Goal: Transaction & Acquisition: Book appointment/travel/reservation

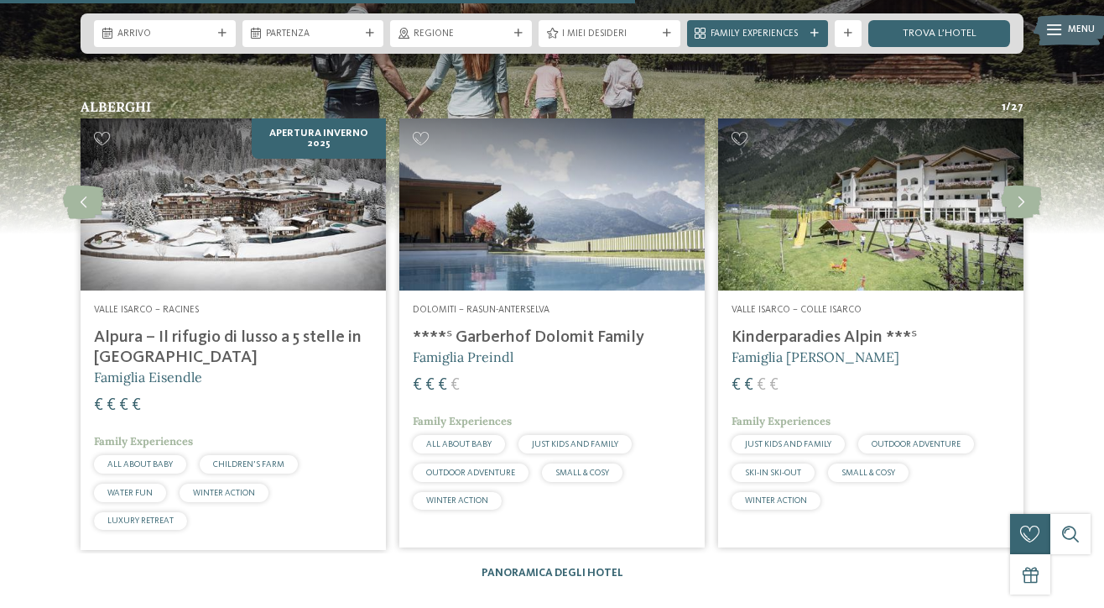
scroll to position [3620, 0]
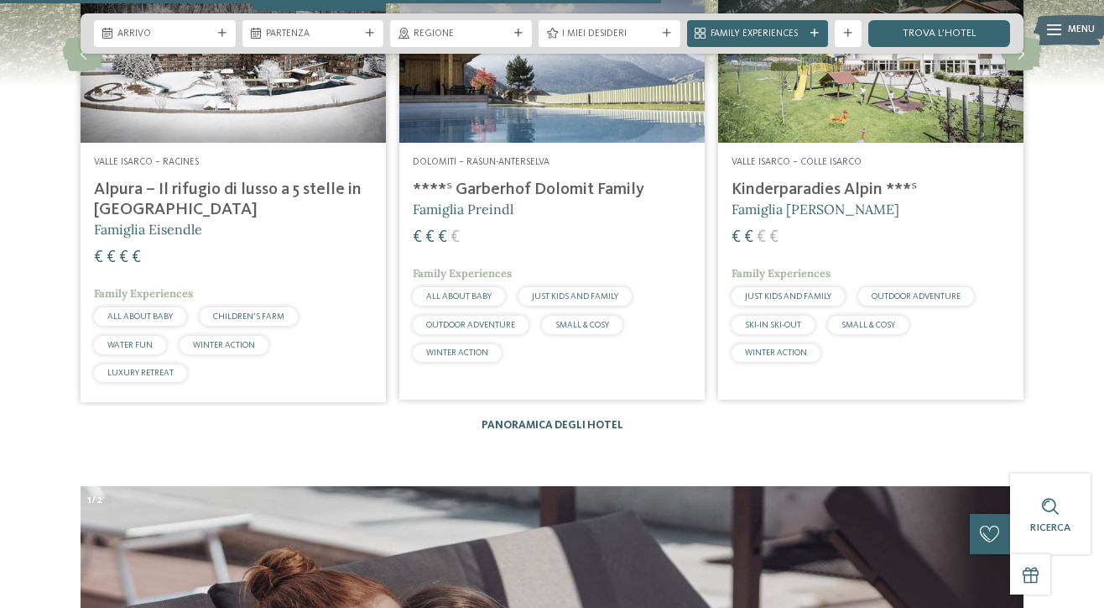
click at [565, 420] on link "Panoramica degli hotel" at bounding box center [553, 425] width 142 height 11
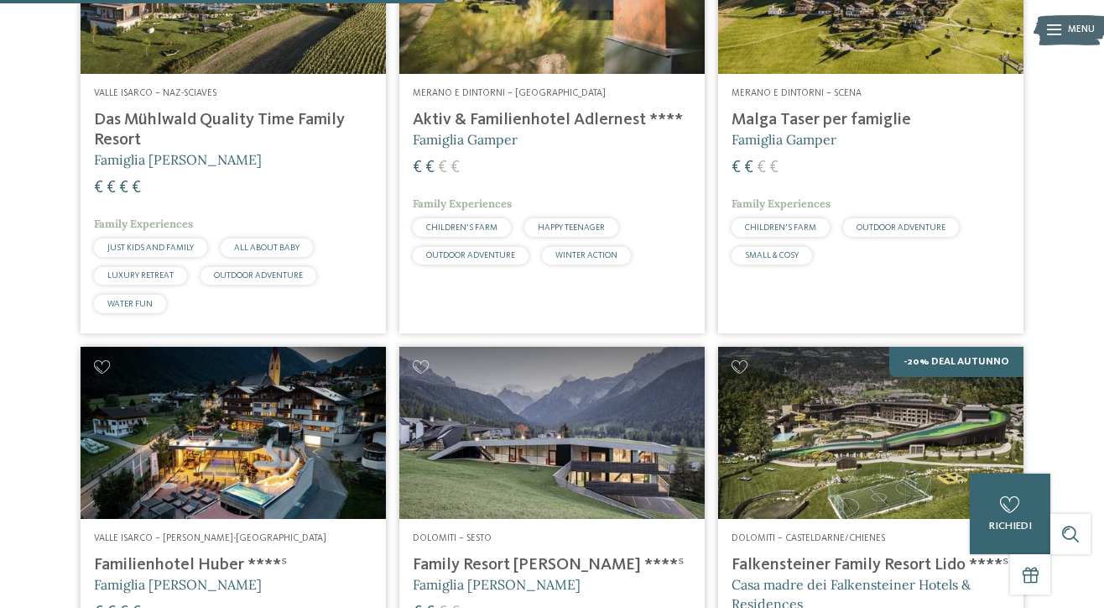
scroll to position [1811, 0]
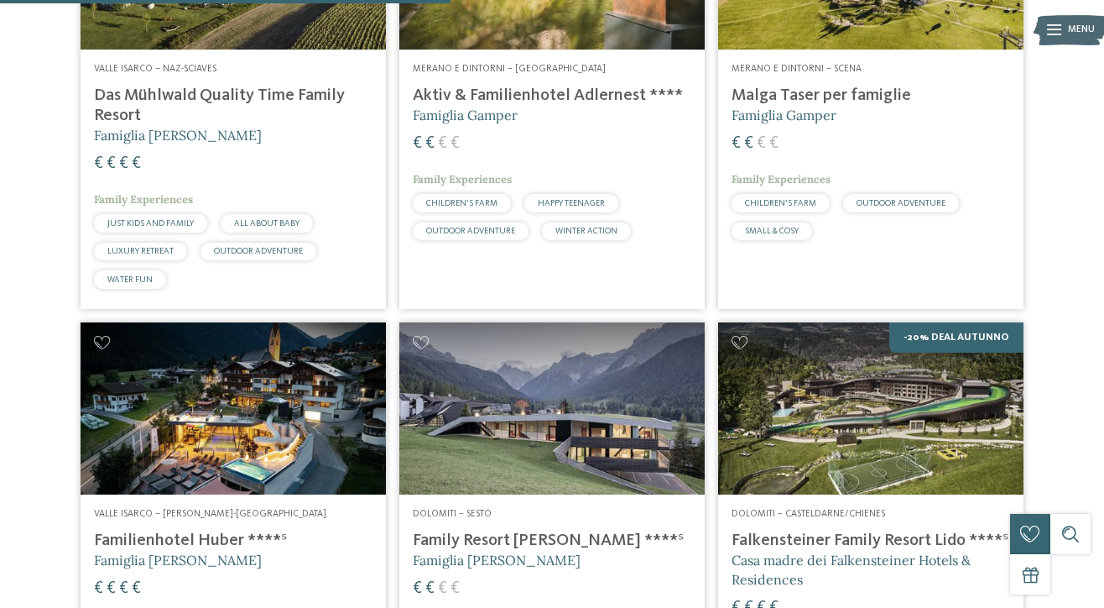
drag, startPoint x: 789, startPoint y: 105, endPoint x: 805, endPoint y: 100, distance: 16.7
click at [793, 104] on div "Merano e dintorni – Scena Malga Taser per famiglie Famiglia Gamper € € € € Fami…" at bounding box center [870, 155] width 305 height 211
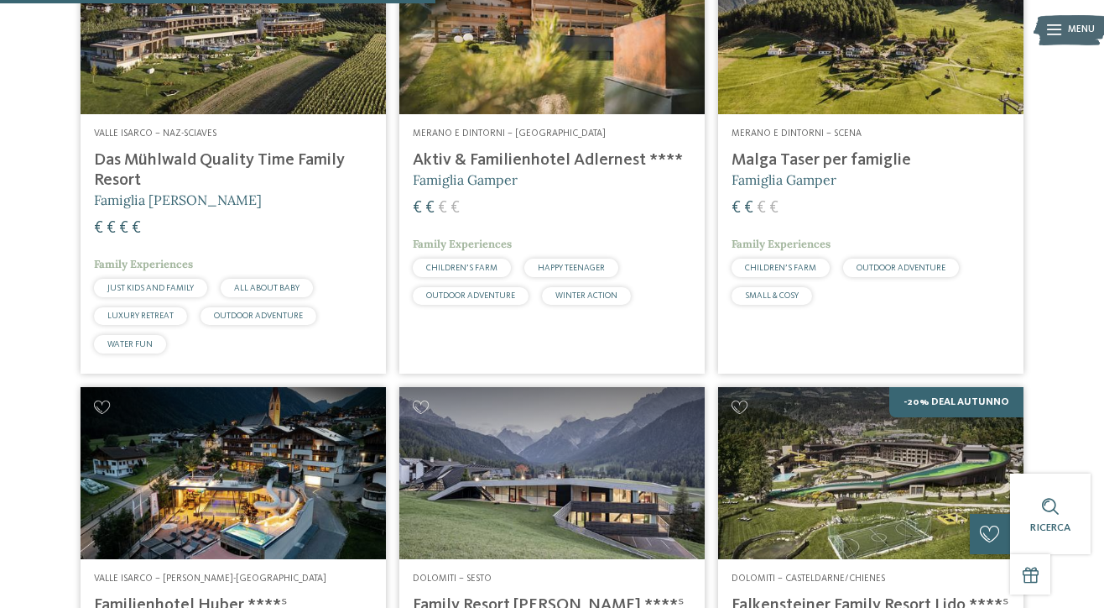
scroll to position [1991, 0]
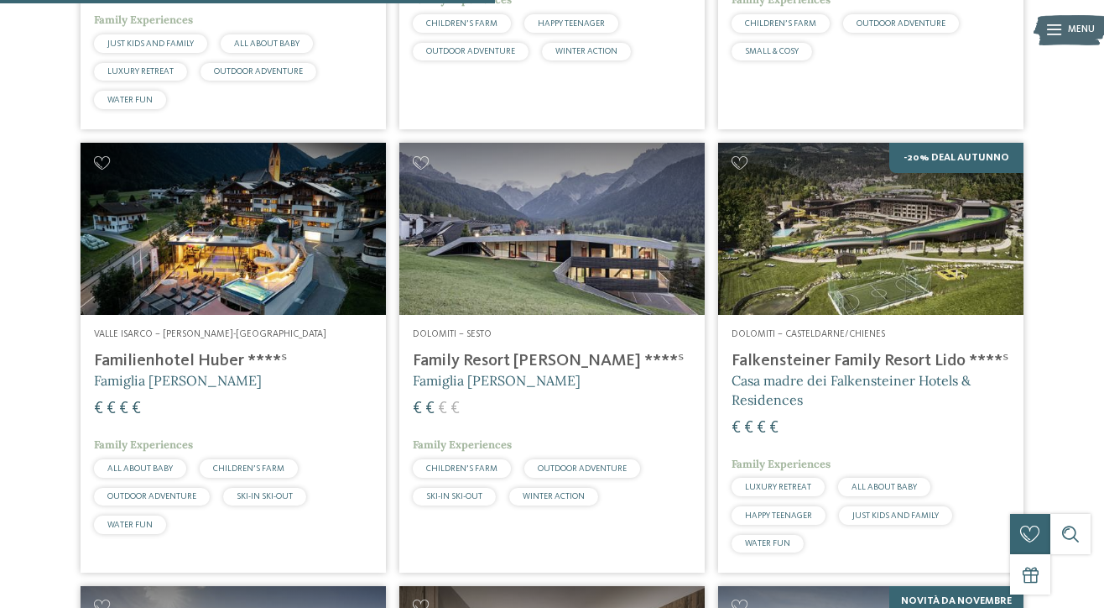
click at [593, 260] on img at bounding box center [551, 229] width 305 height 172
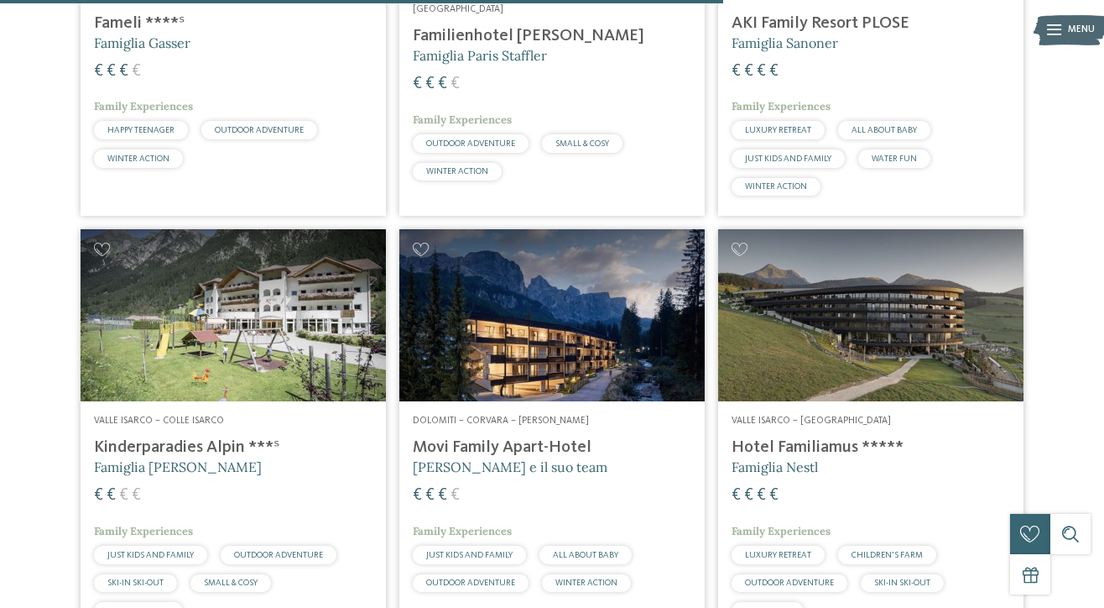
scroll to position [2907, 0]
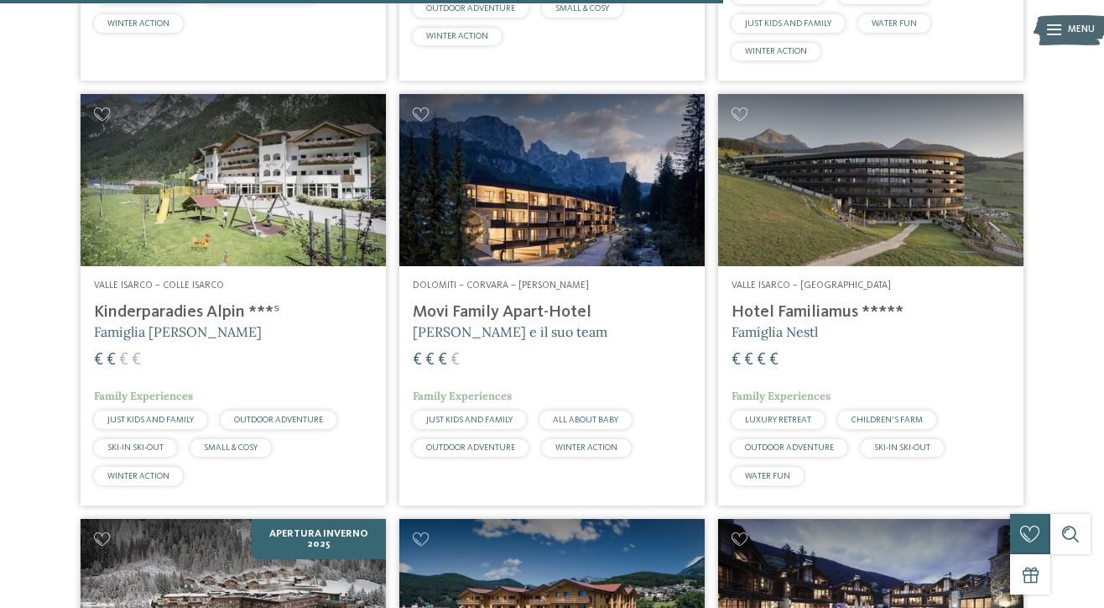
click at [856, 177] on img at bounding box center [870, 180] width 305 height 172
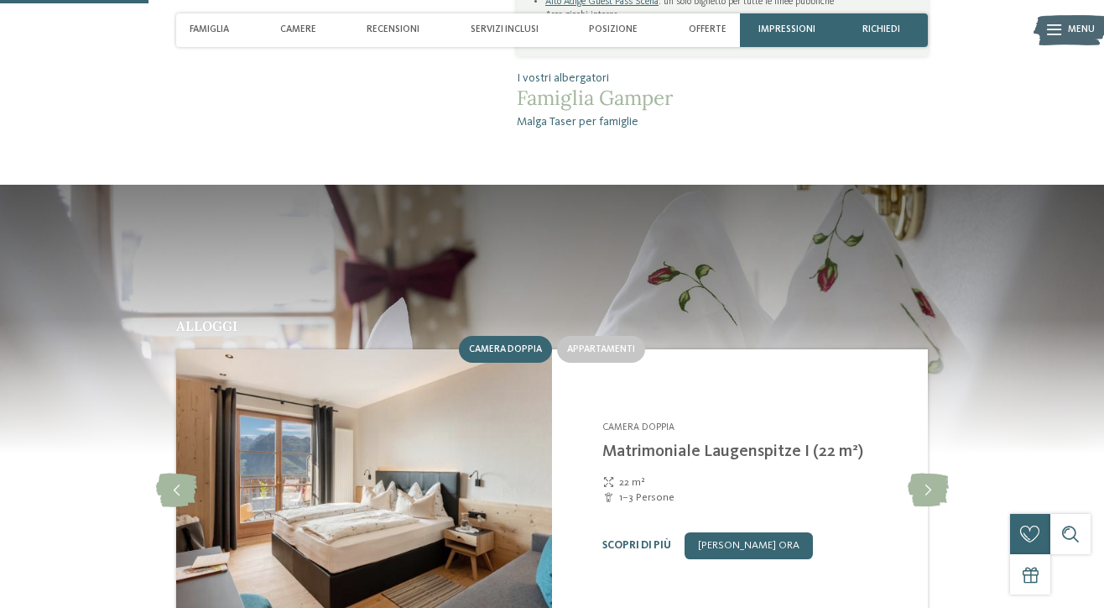
scroll to position [521, 0]
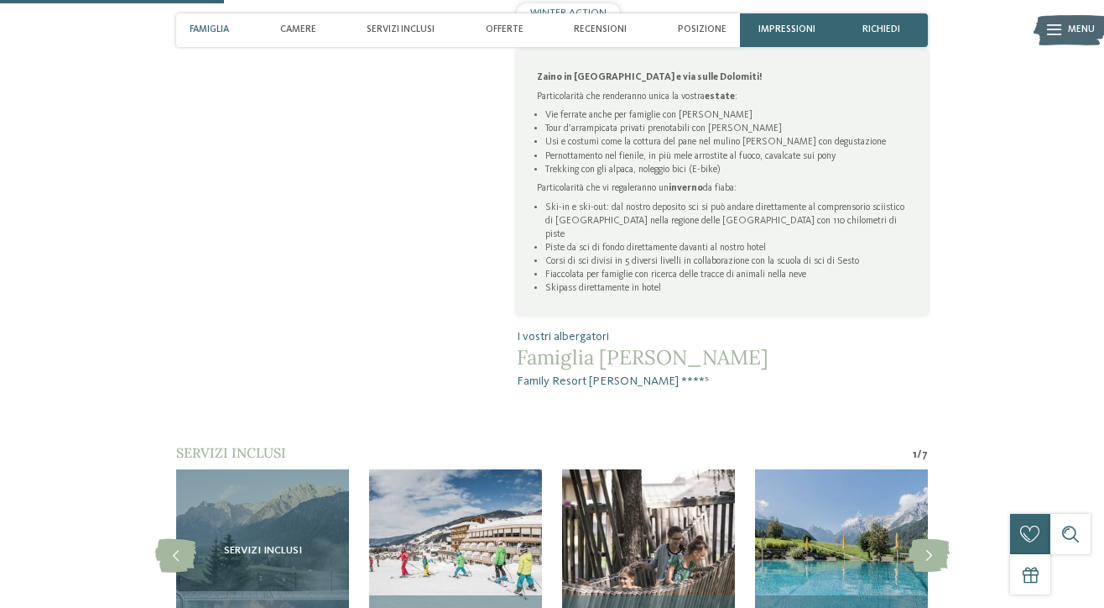
scroll to position [960, 0]
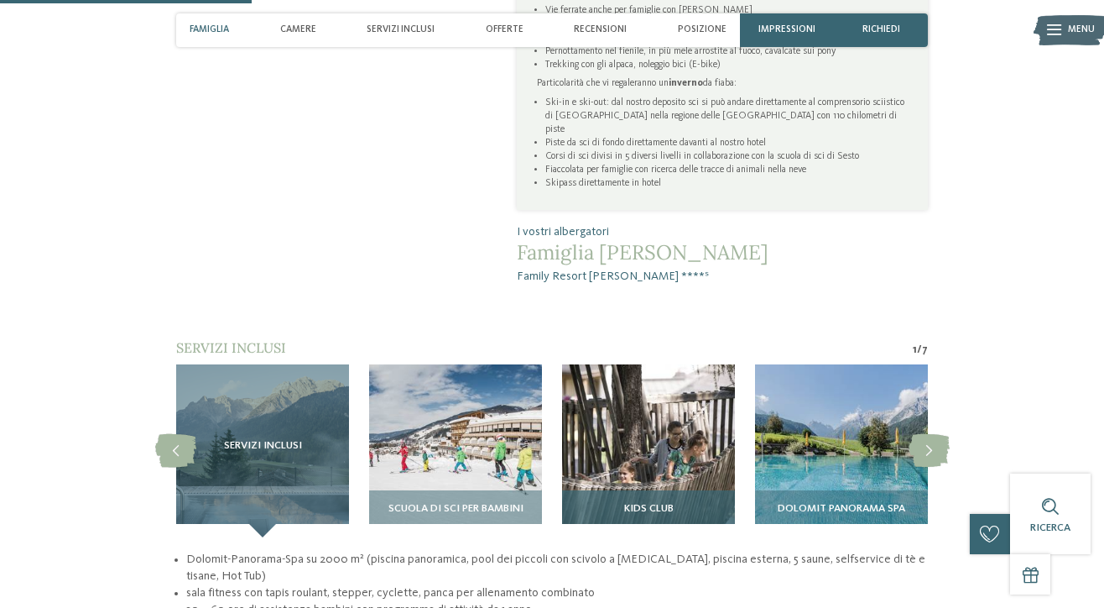
click at [666, 408] on img at bounding box center [648, 450] width 173 height 173
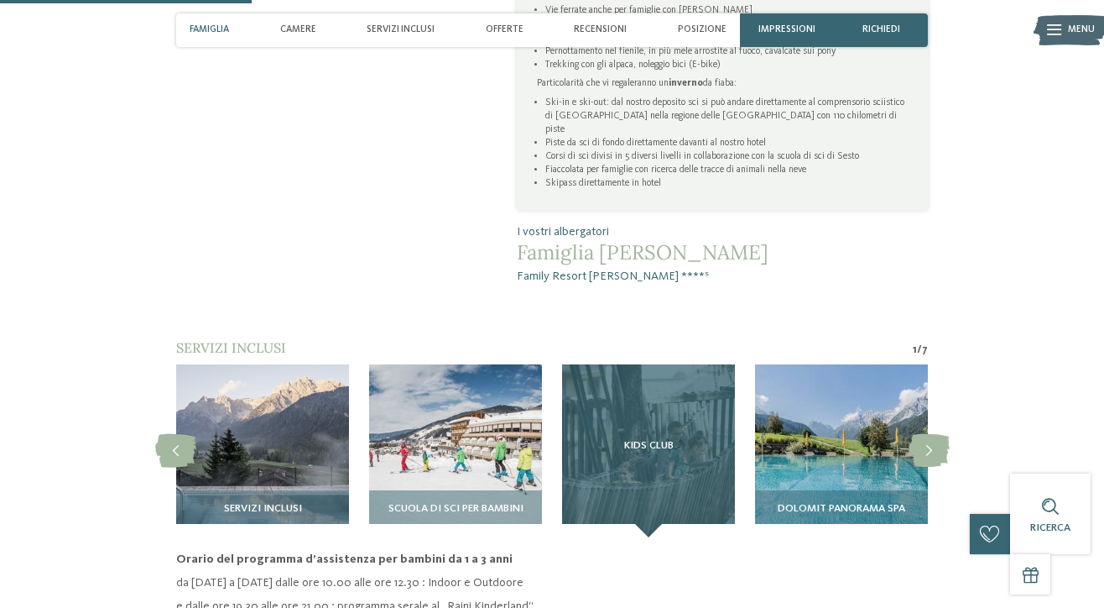
click at [660, 446] on div "Kids Club" at bounding box center [648, 450] width 173 height 173
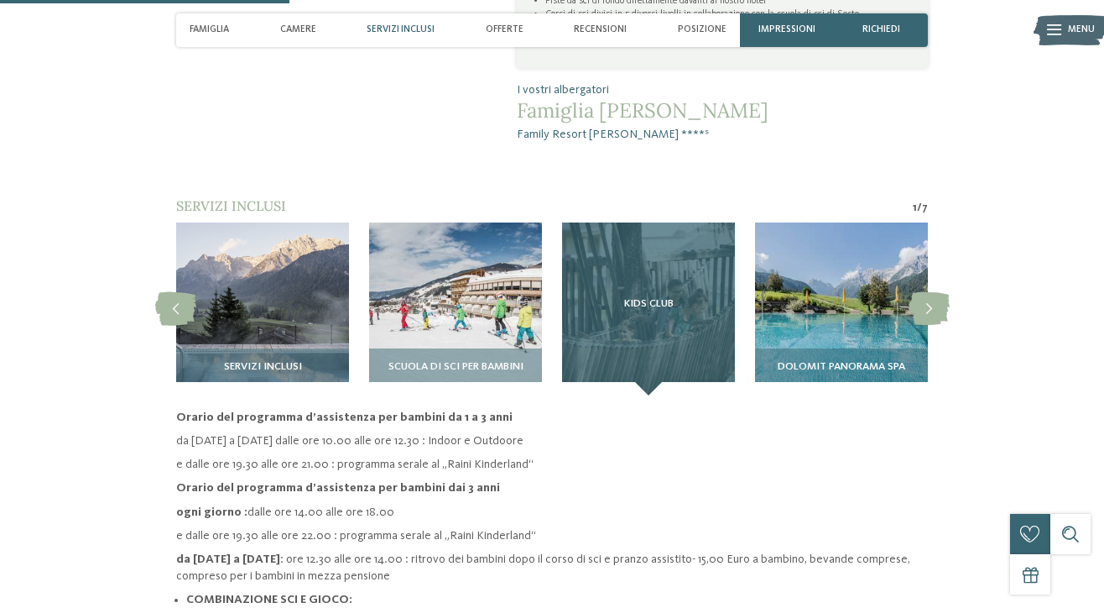
drag, startPoint x: 636, startPoint y: 311, endPoint x: 648, endPoint y: 316, distance: 12.5
click at [636, 312] on div "Kids Club" at bounding box center [648, 308] width 173 height 173
click at [660, 274] on div "Kids Club" at bounding box center [648, 308] width 173 height 173
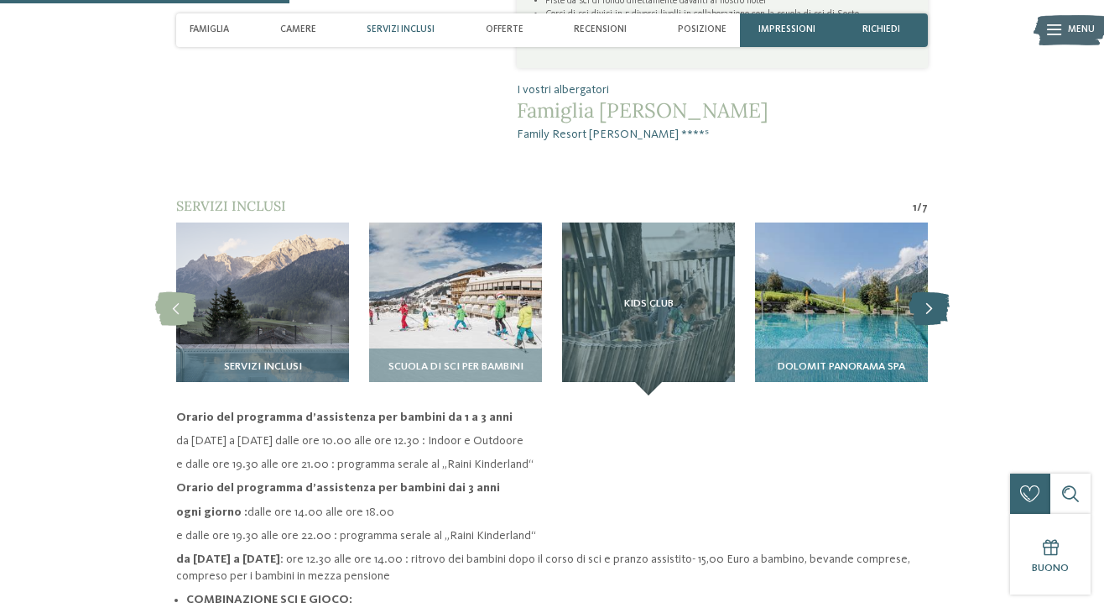
click at [940, 292] on icon at bounding box center [929, 309] width 41 height 34
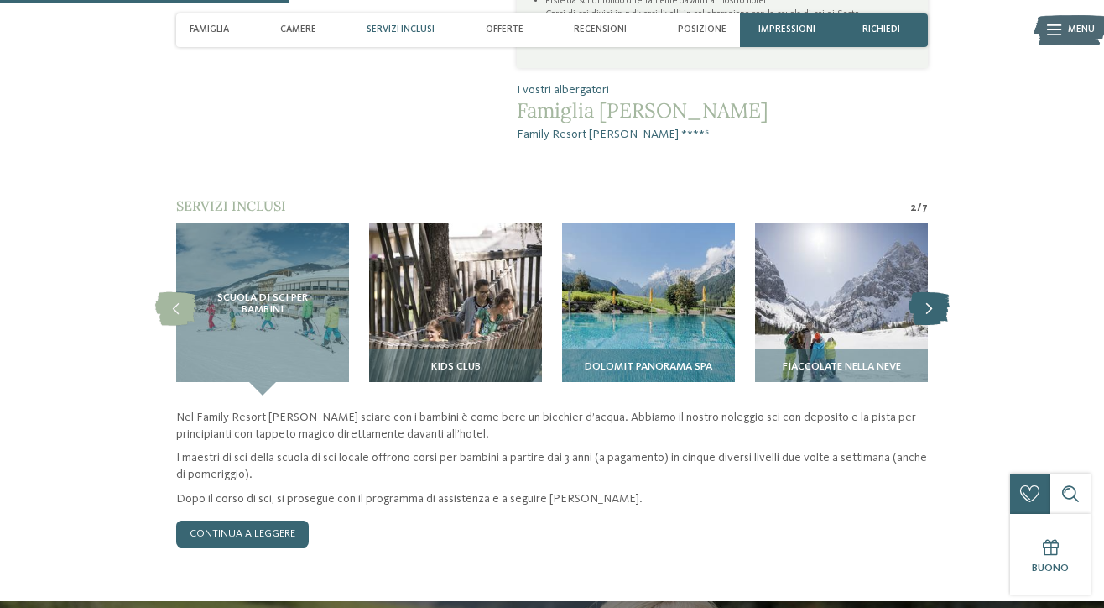
click at [941, 292] on icon at bounding box center [929, 309] width 41 height 34
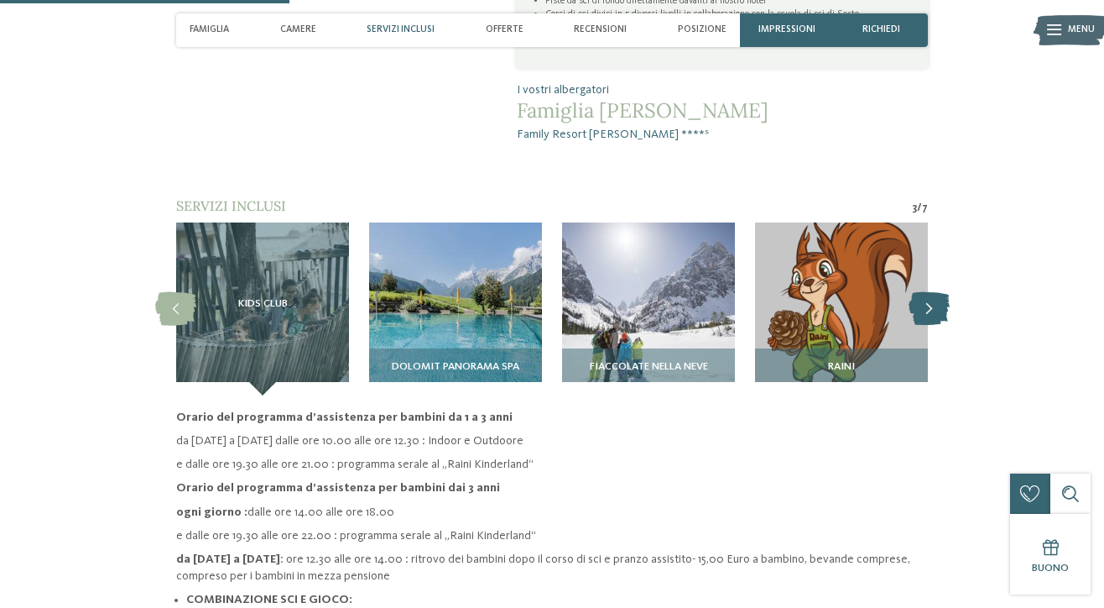
click at [941, 292] on icon at bounding box center [929, 309] width 41 height 34
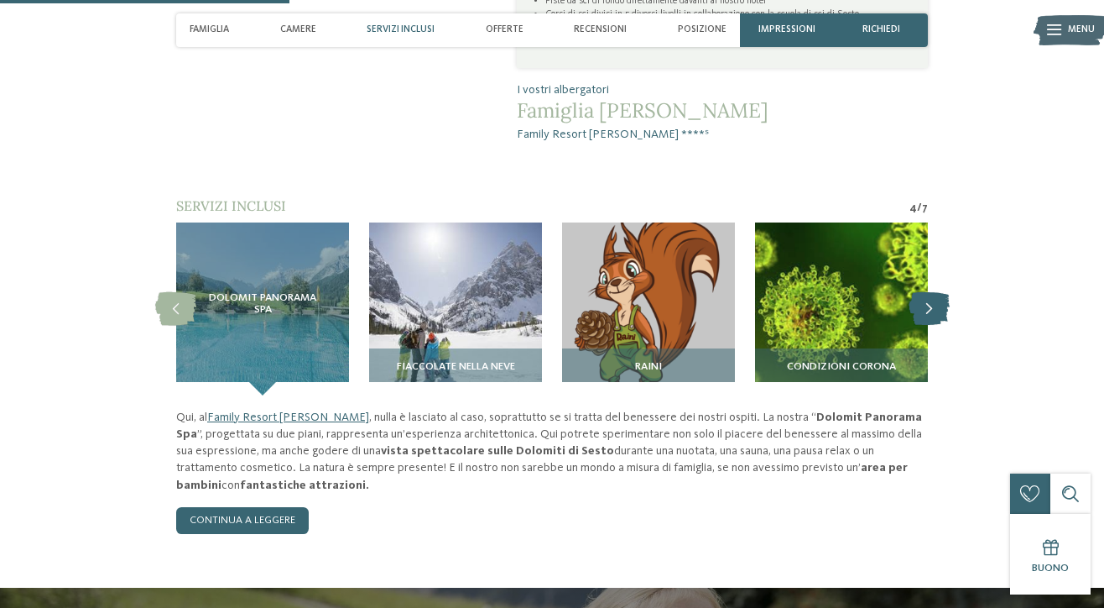
click at [941, 292] on icon at bounding box center [929, 309] width 41 height 34
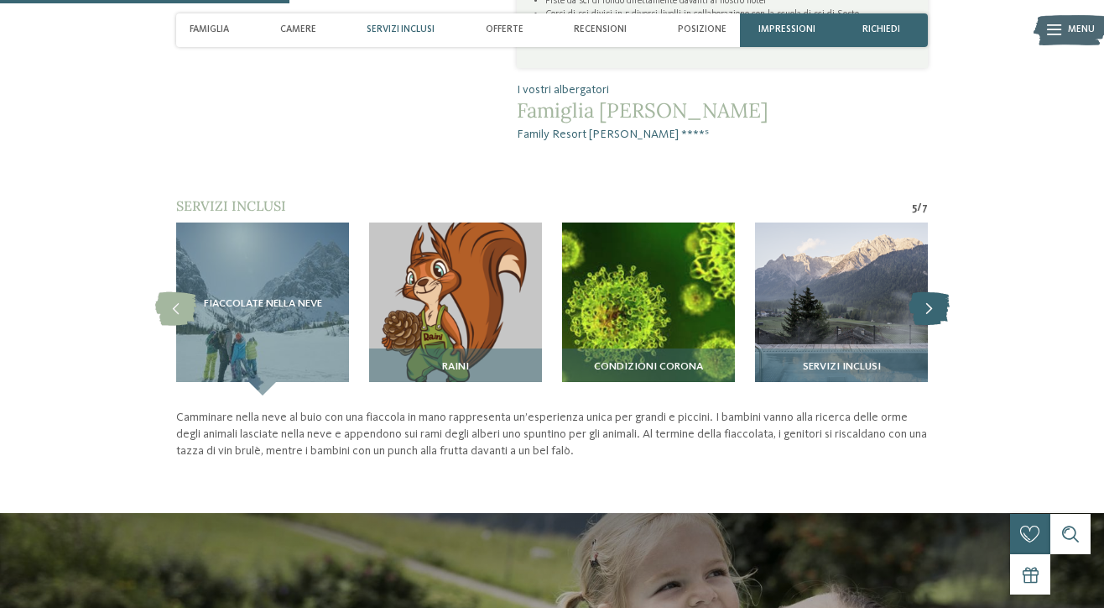
click at [941, 292] on icon at bounding box center [929, 309] width 41 height 34
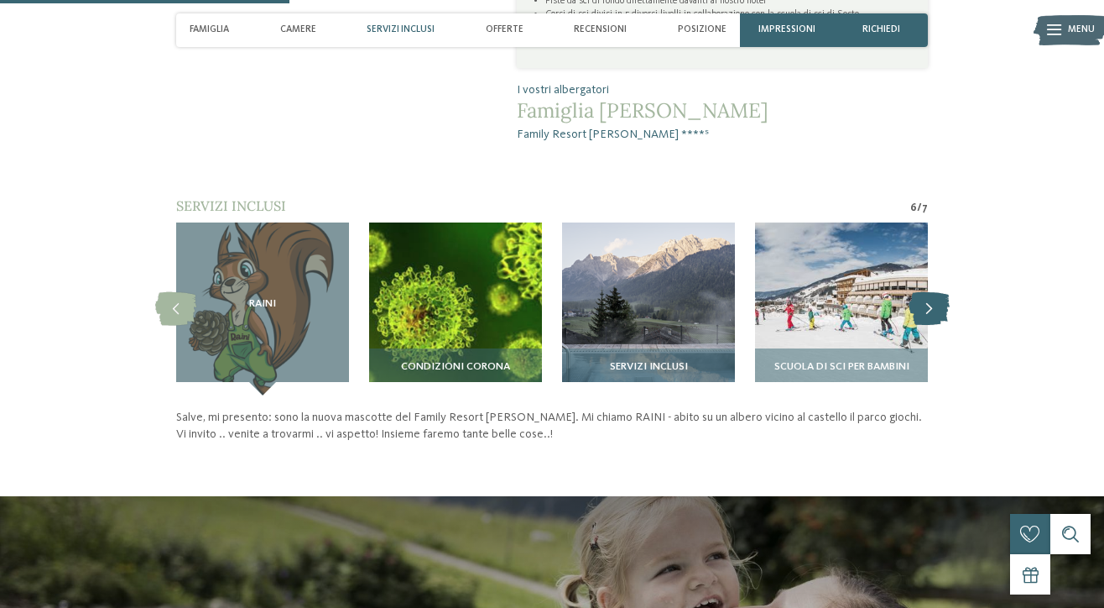
click at [941, 292] on icon at bounding box center [929, 309] width 41 height 34
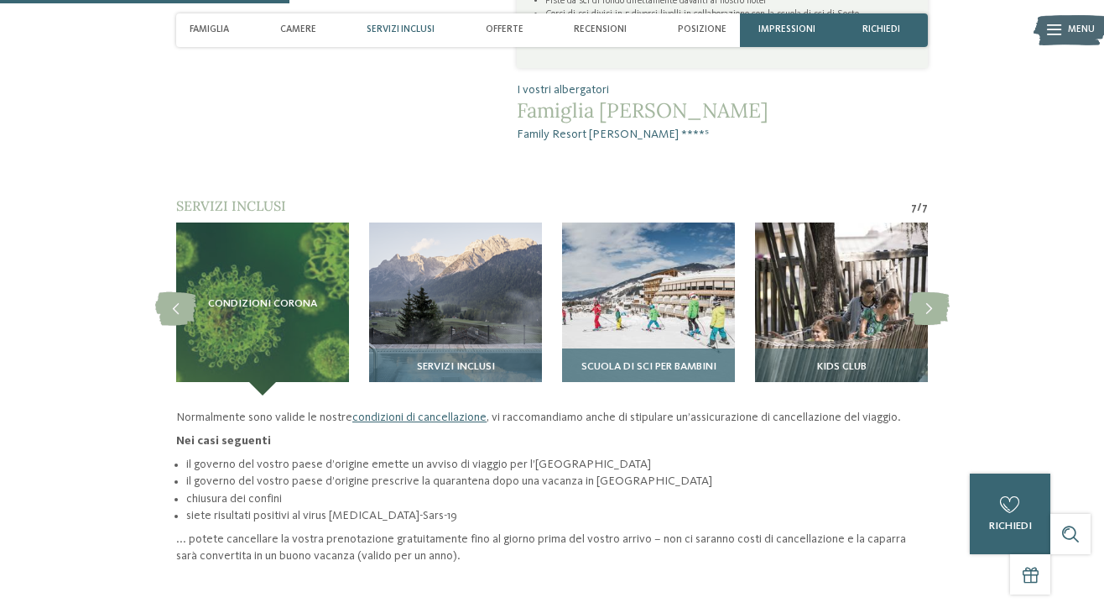
click at [664, 263] on img at bounding box center [648, 308] width 173 height 173
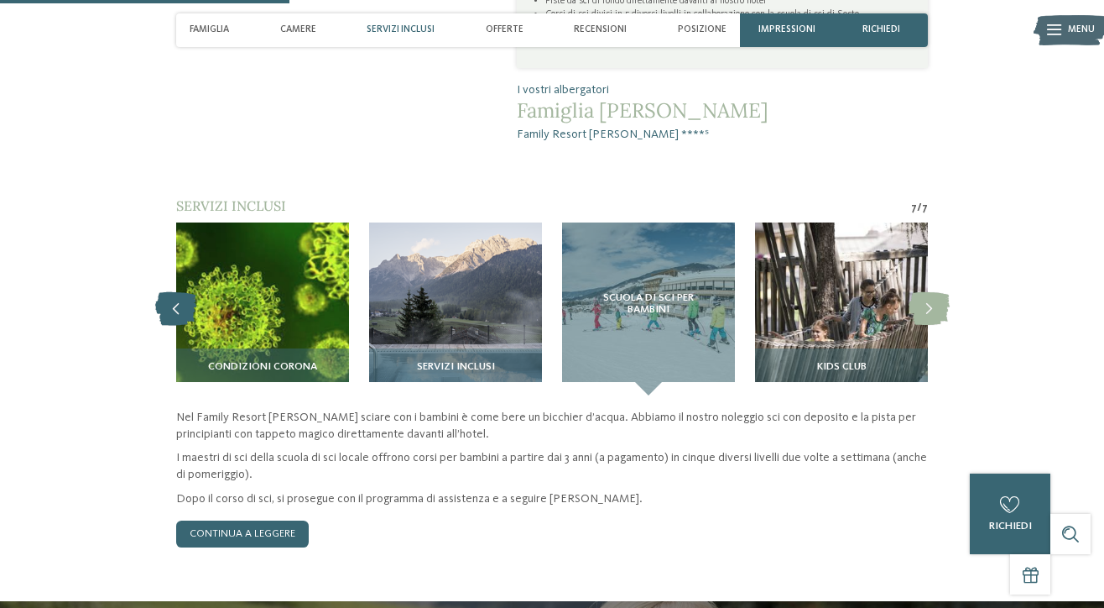
click at [163, 292] on icon at bounding box center [175, 309] width 41 height 34
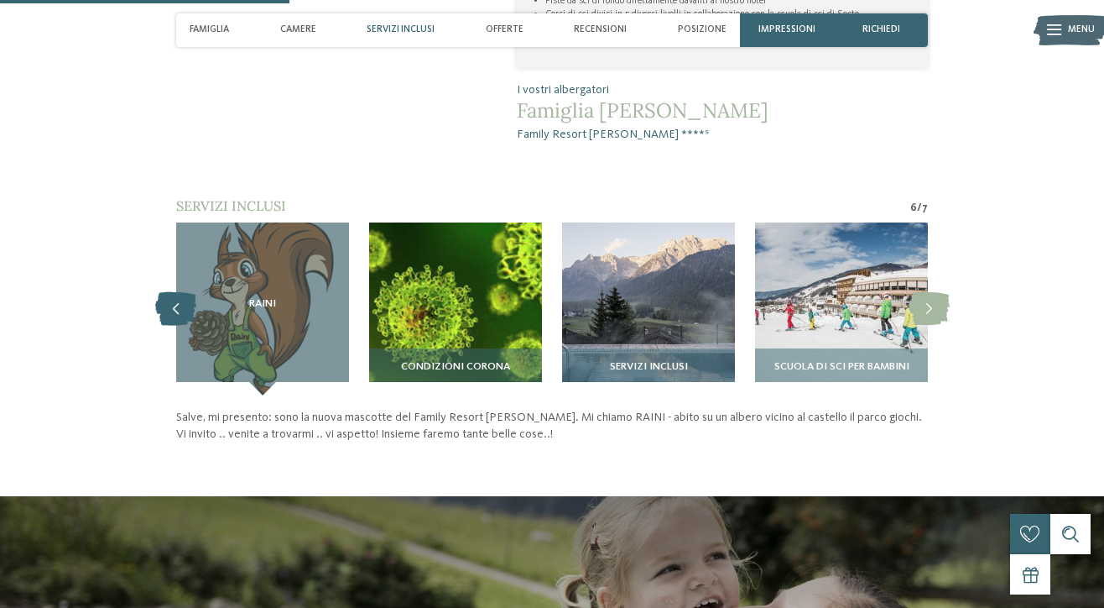
click at [164, 292] on icon at bounding box center [175, 309] width 41 height 34
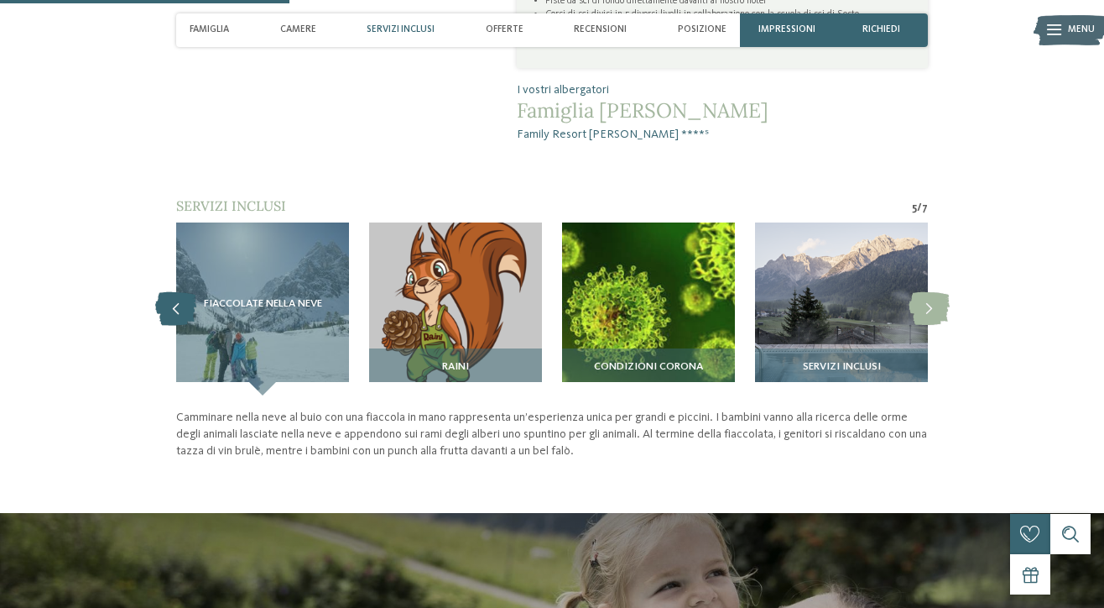
click at [164, 292] on icon at bounding box center [175, 309] width 41 height 34
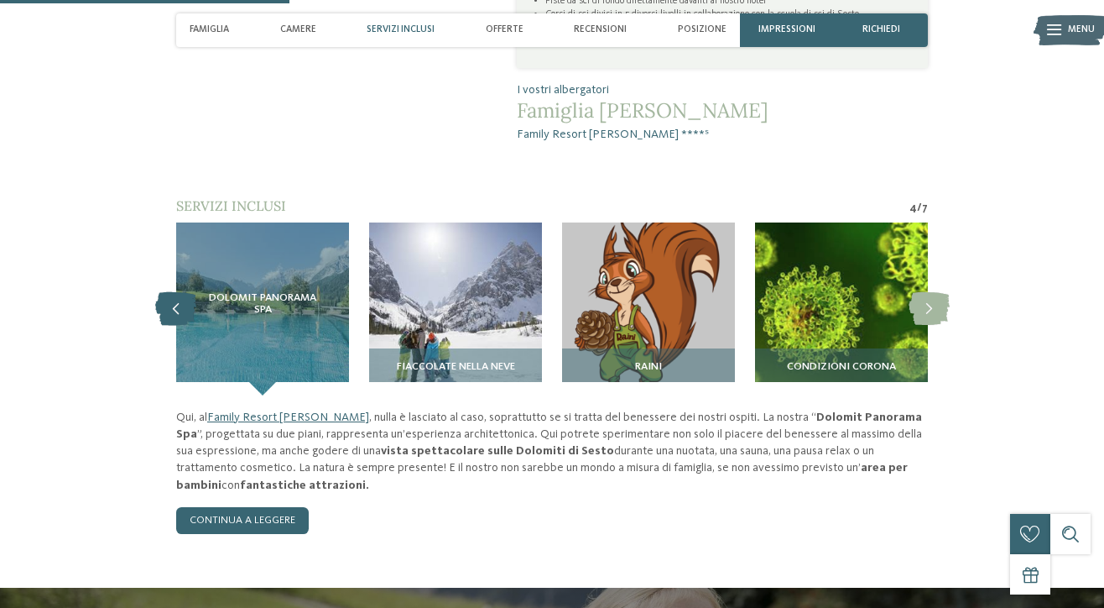
click at [164, 292] on icon at bounding box center [175, 309] width 41 height 34
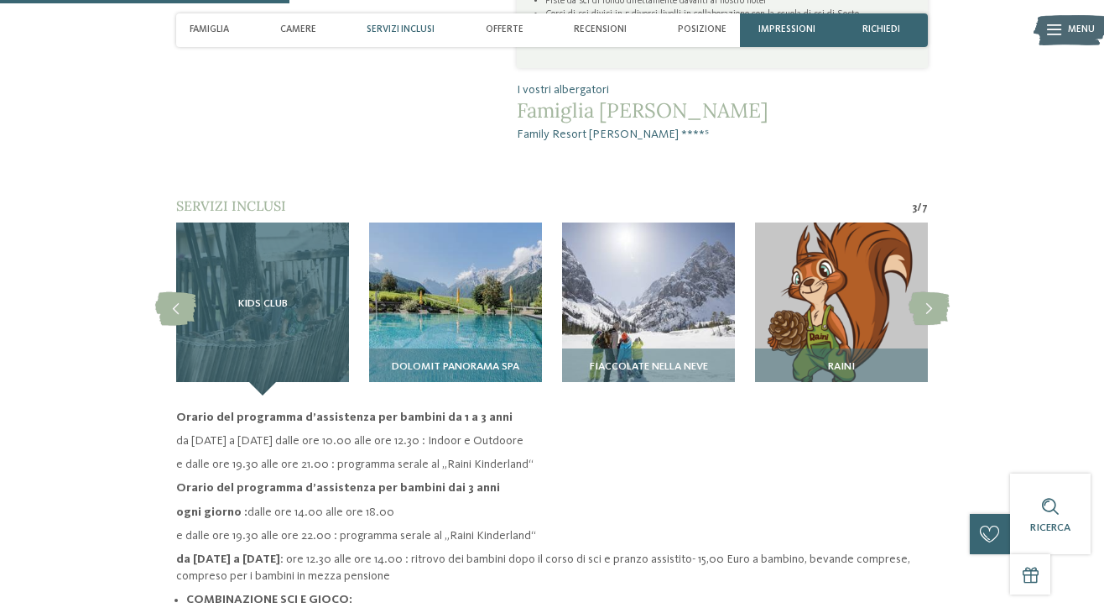
click at [257, 298] on span "Kids Club" at bounding box center [263, 304] width 50 height 12
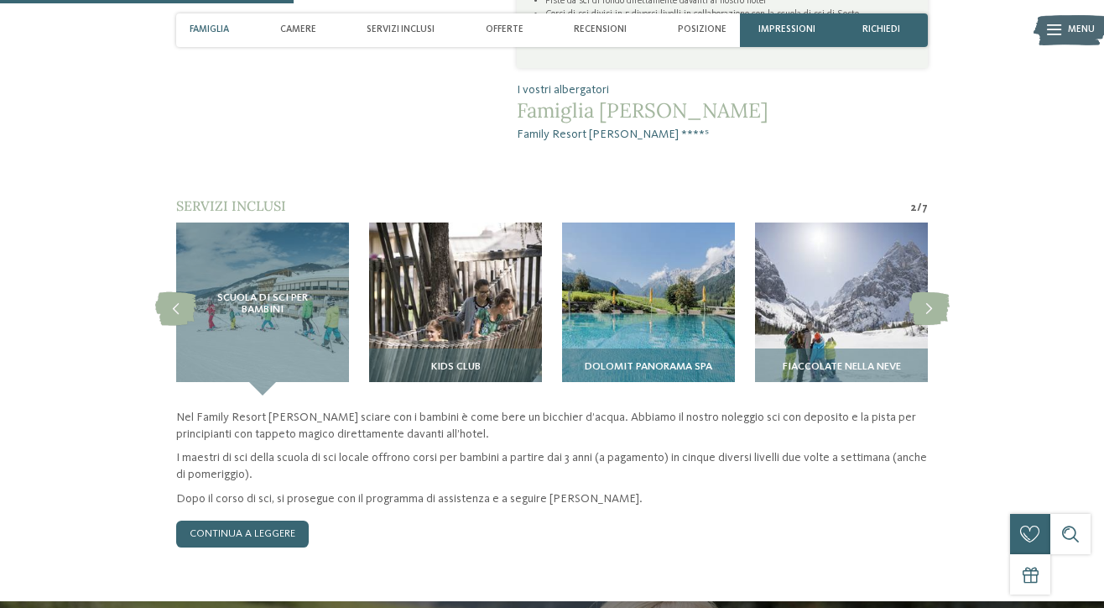
scroll to position [742, 0]
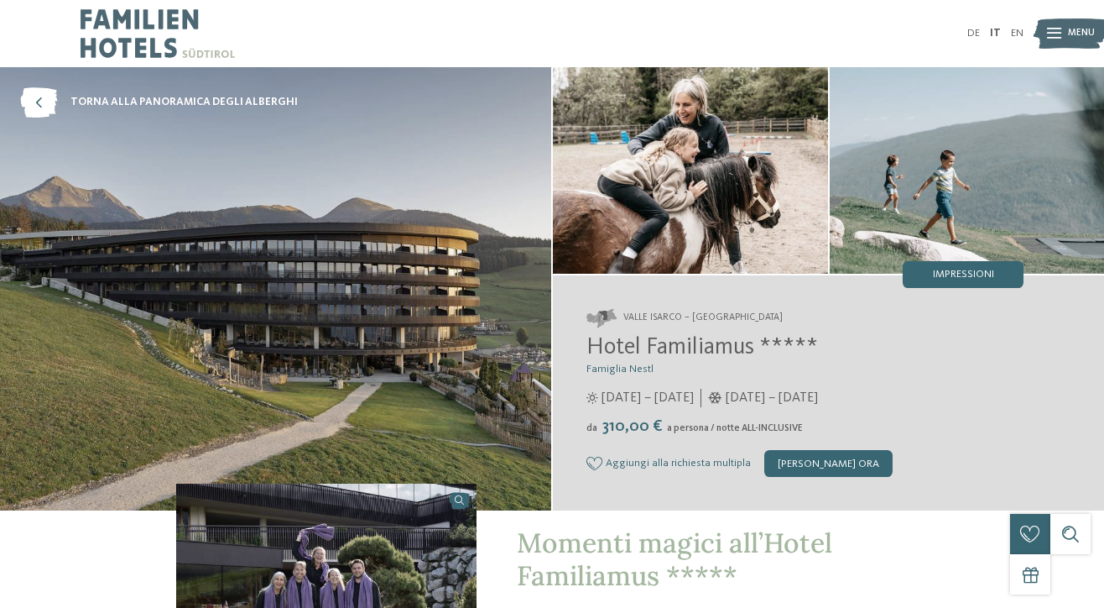
click at [401, 322] on img at bounding box center [275, 288] width 551 height 443
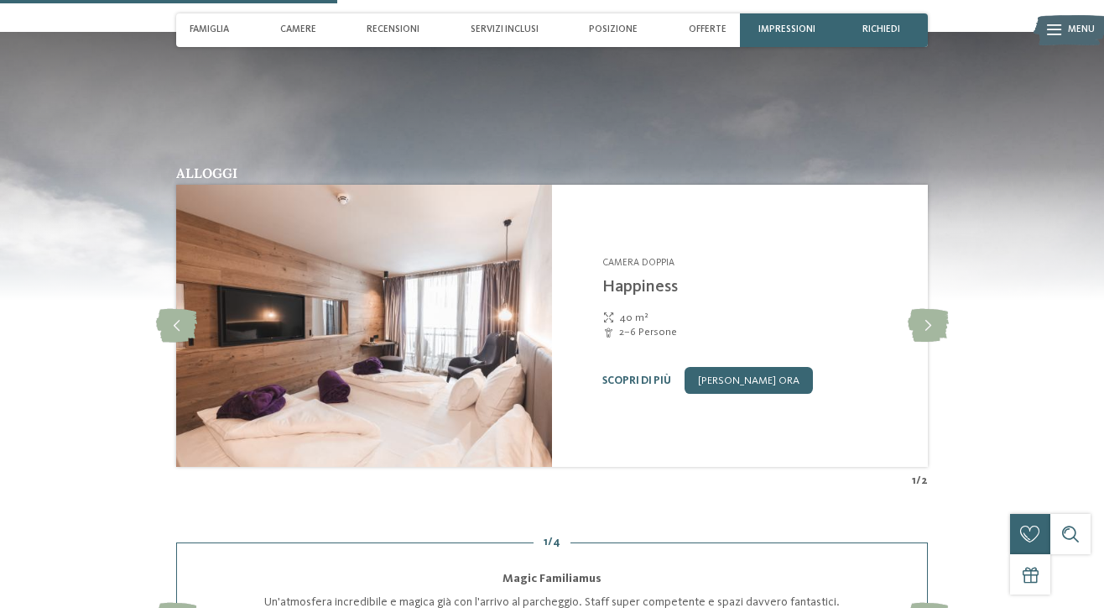
scroll to position [1607, 0]
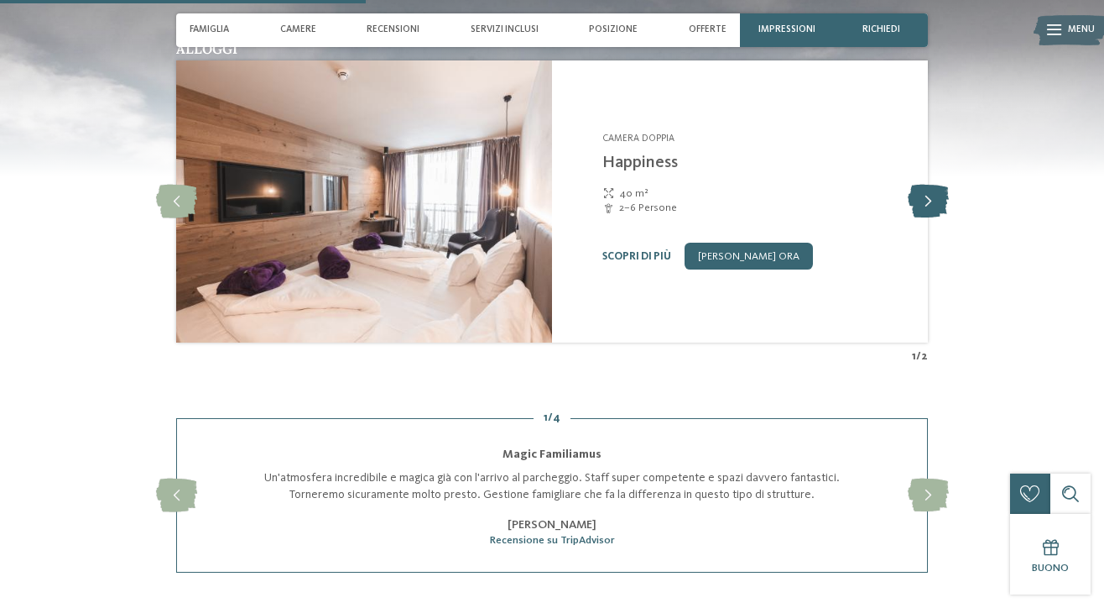
click at [931, 192] on icon at bounding box center [928, 202] width 41 height 34
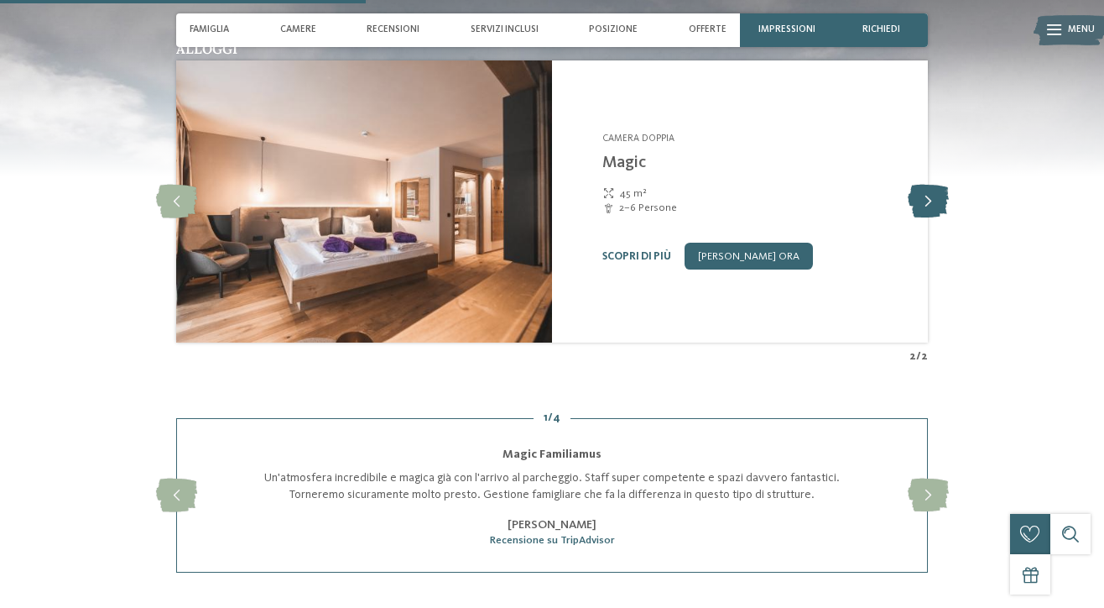
click at [931, 191] on icon at bounding box center [928, 202] width 41 height 34
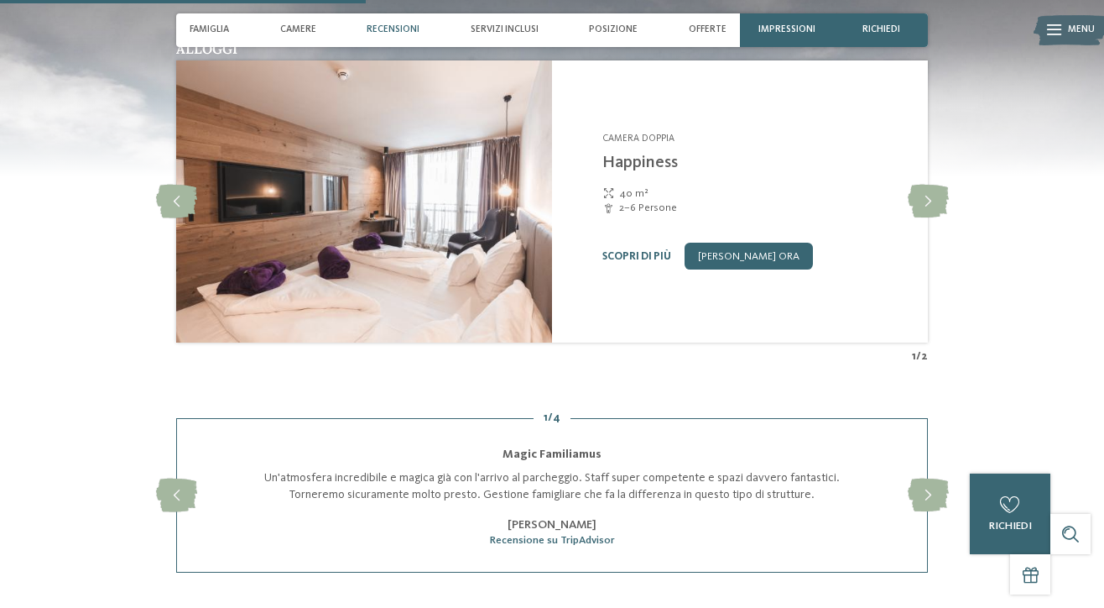
click at [405, 32] on span "Recensioni" at bounding box center [393, 29] width 53 height 11
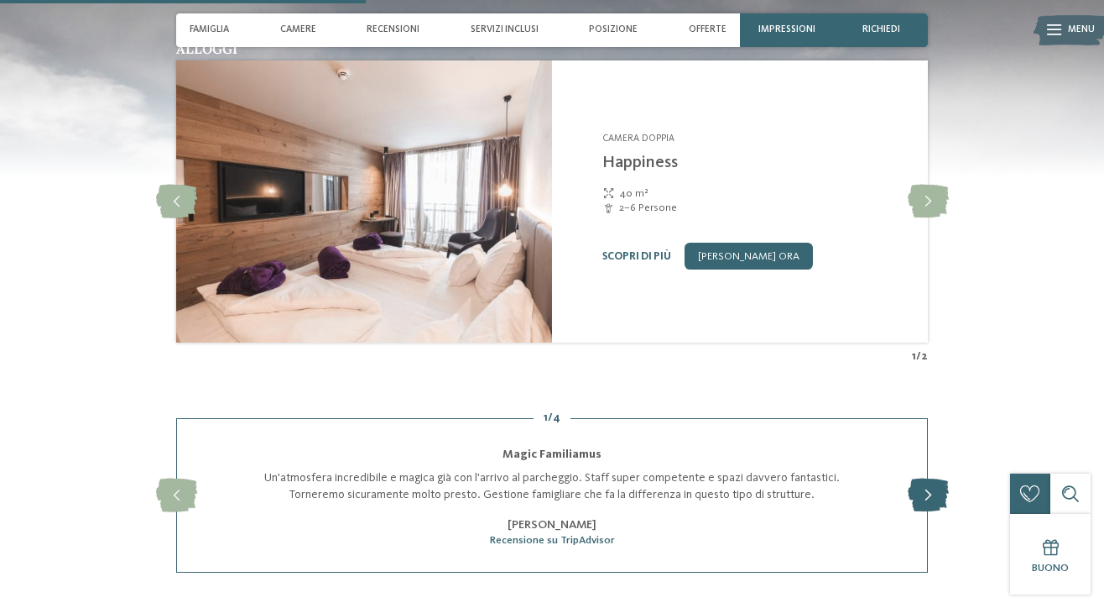
click at [930, 485] on icon at bounding box center [928, 495] width 41 height 34
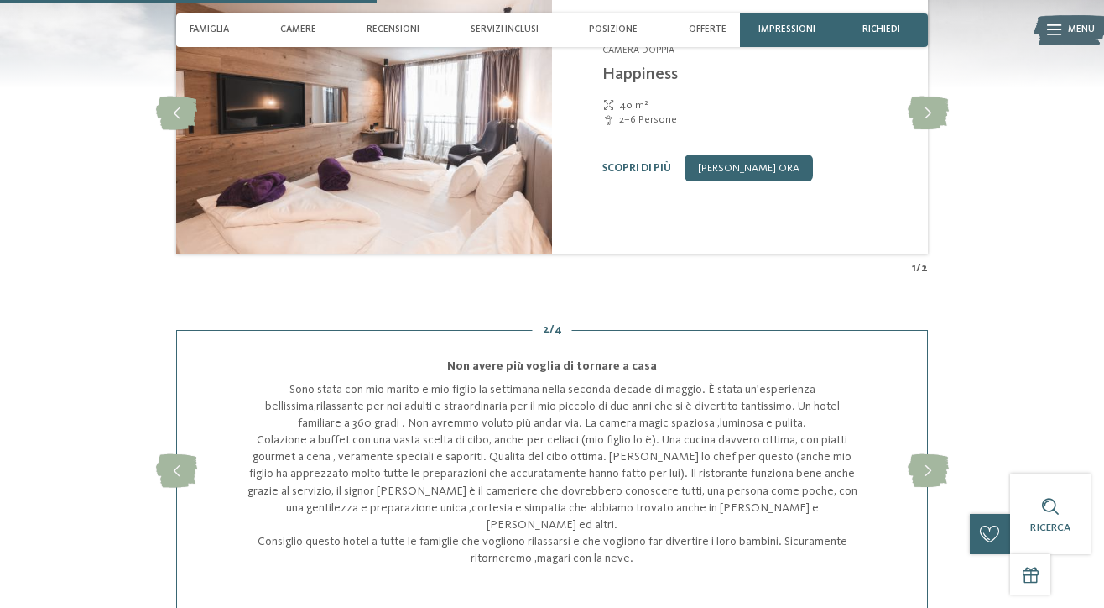
scroll to position [1838, 0]
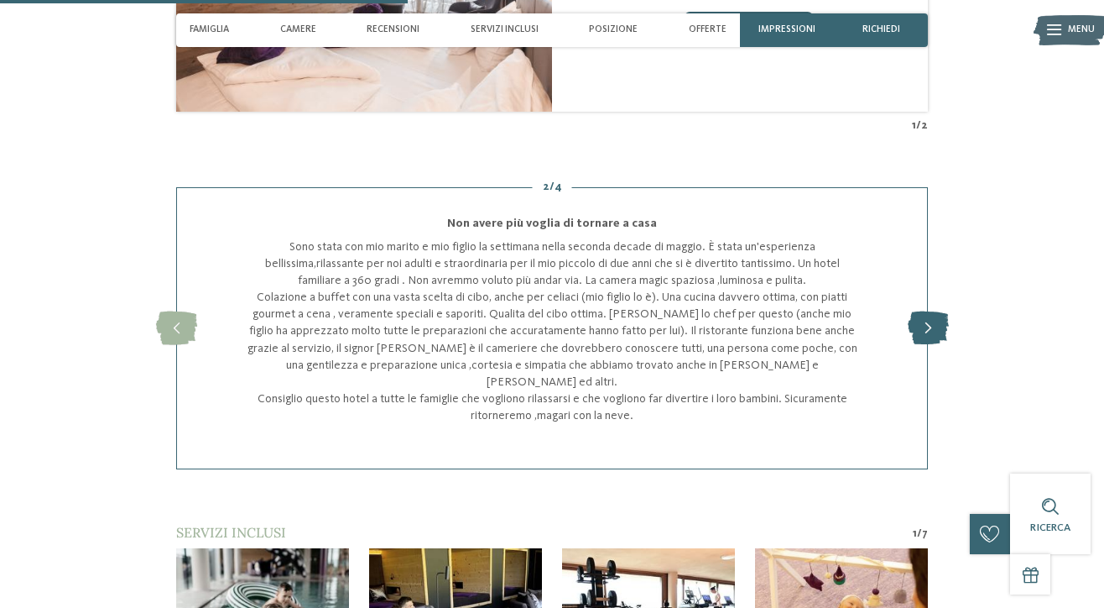
click at [923, 314] on icon at bounding box center [928, 328] width 41 height 34
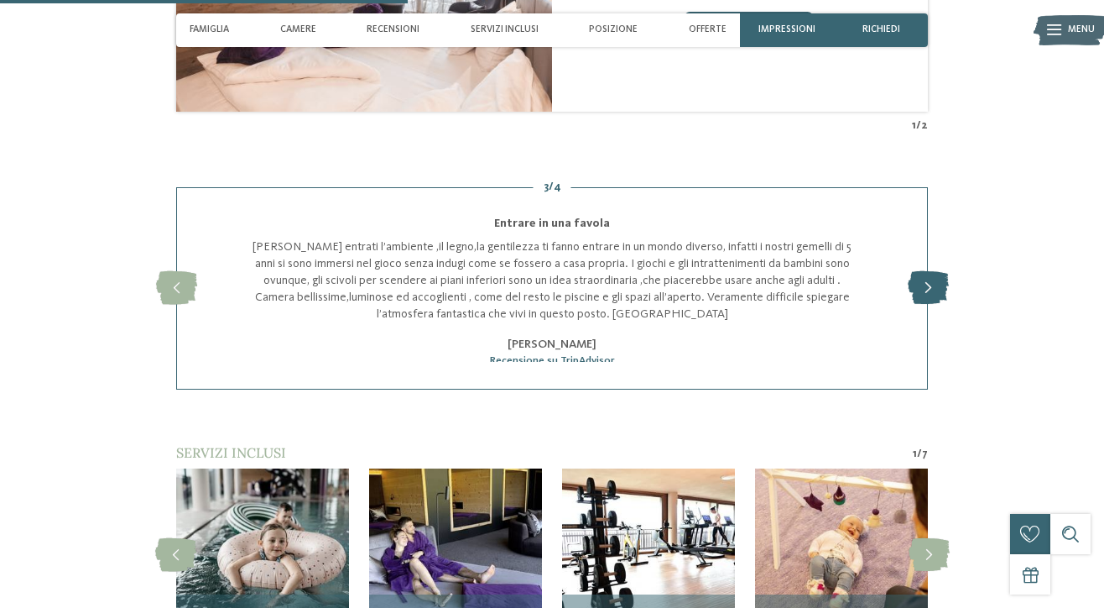
click at [927, 271] on icon at bounding box center [928, 288] width 41 height 34
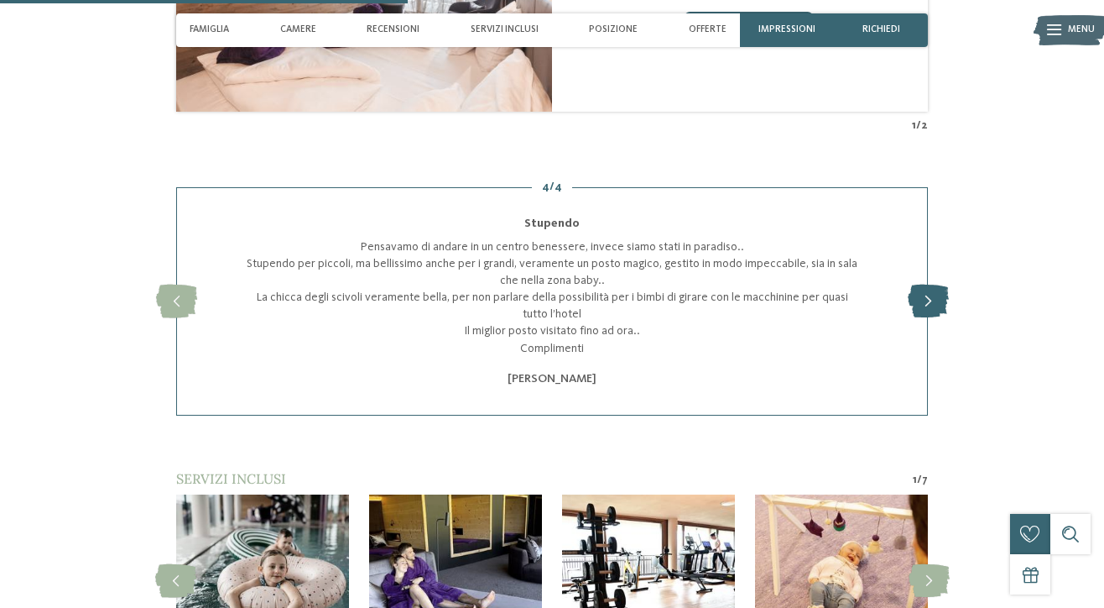
click at [921, 284] on icon at bounding box center [928, 301] width 41 height 34
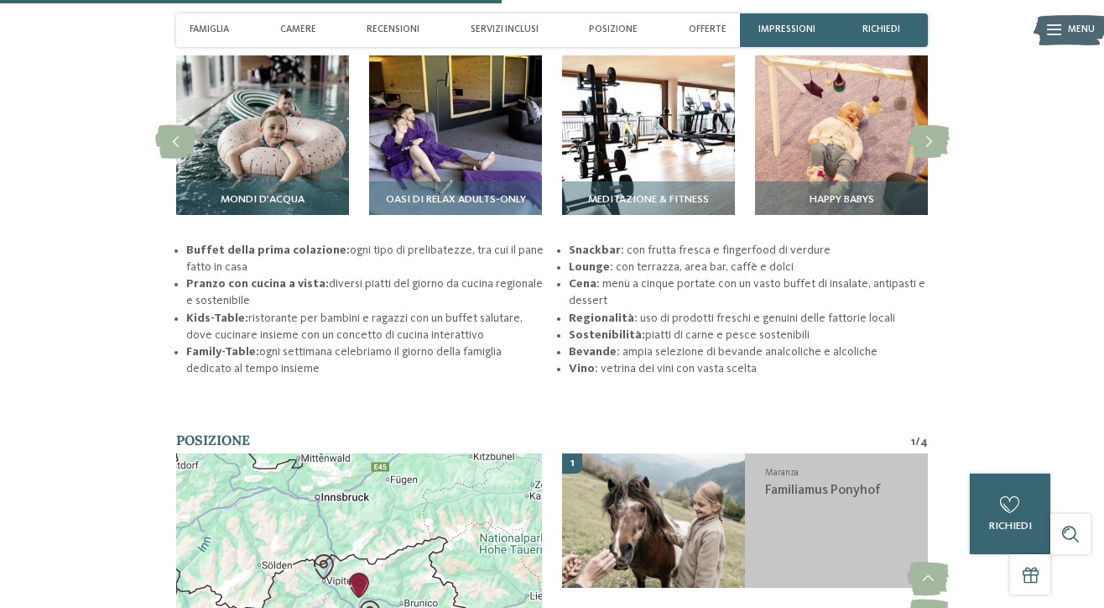
scroll to position [2216, 0]
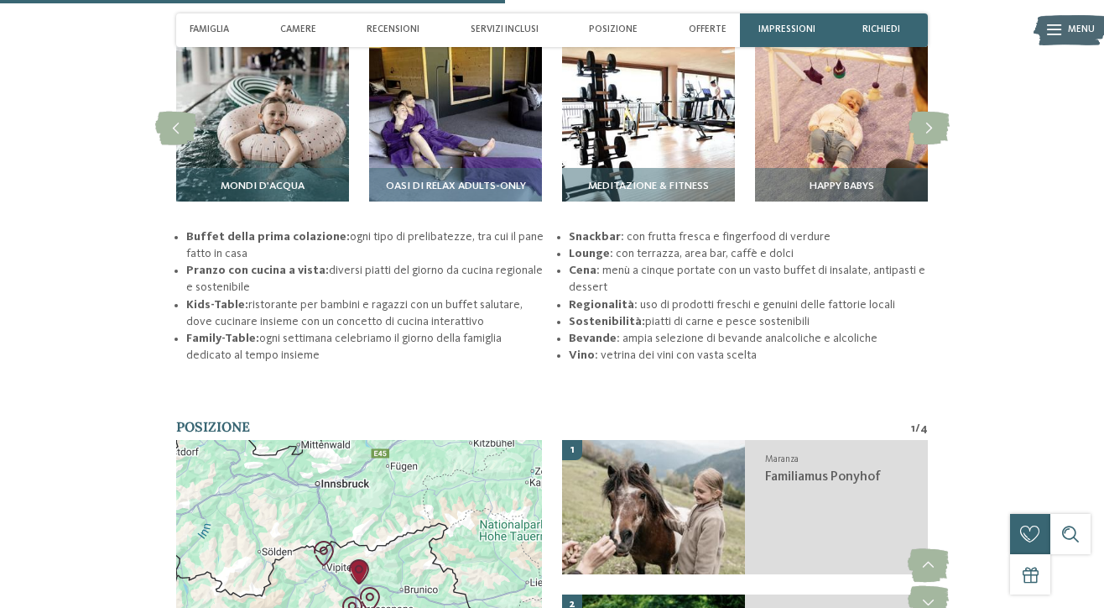
click at [324, 540] on img "Parco ad alta fune Skytrek" at bounding box center [323, 552] width 25 height 25
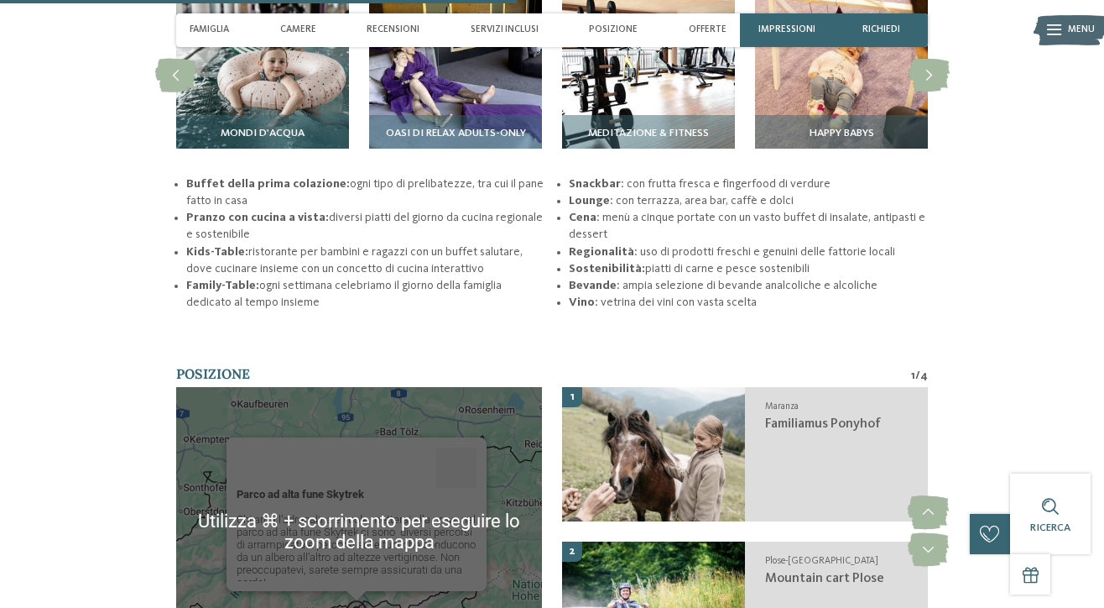
scroll to position [2326, 0]
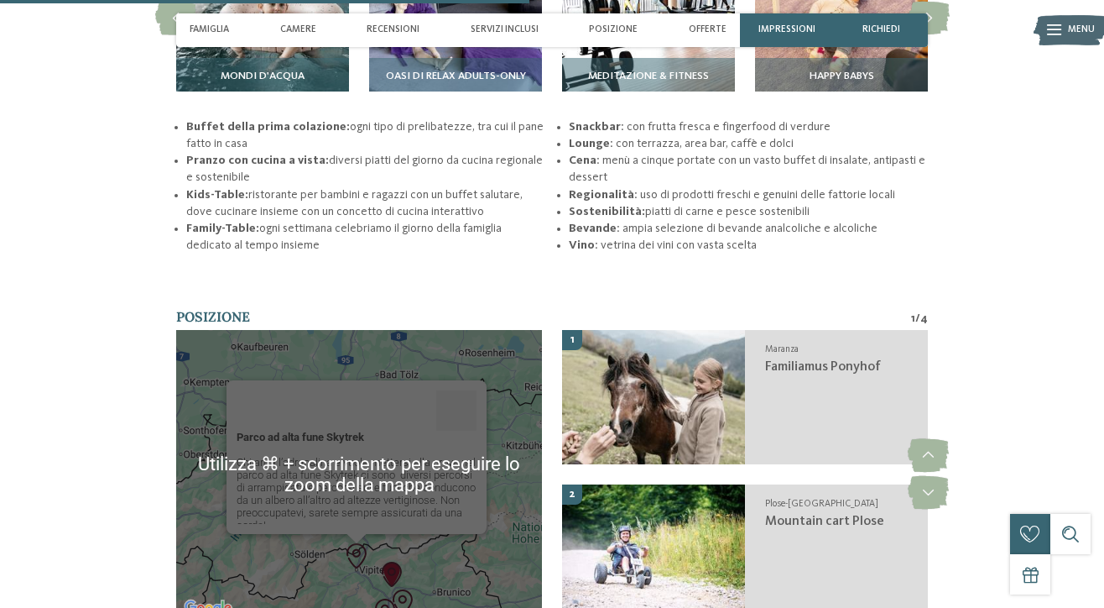
click at [509, 558] on div "Parco ad alta fune Skytrek Chi ama l’adrenalina e vuole mettersi alla prova nel…" at bounding box center [359, 474] width 366 height 289
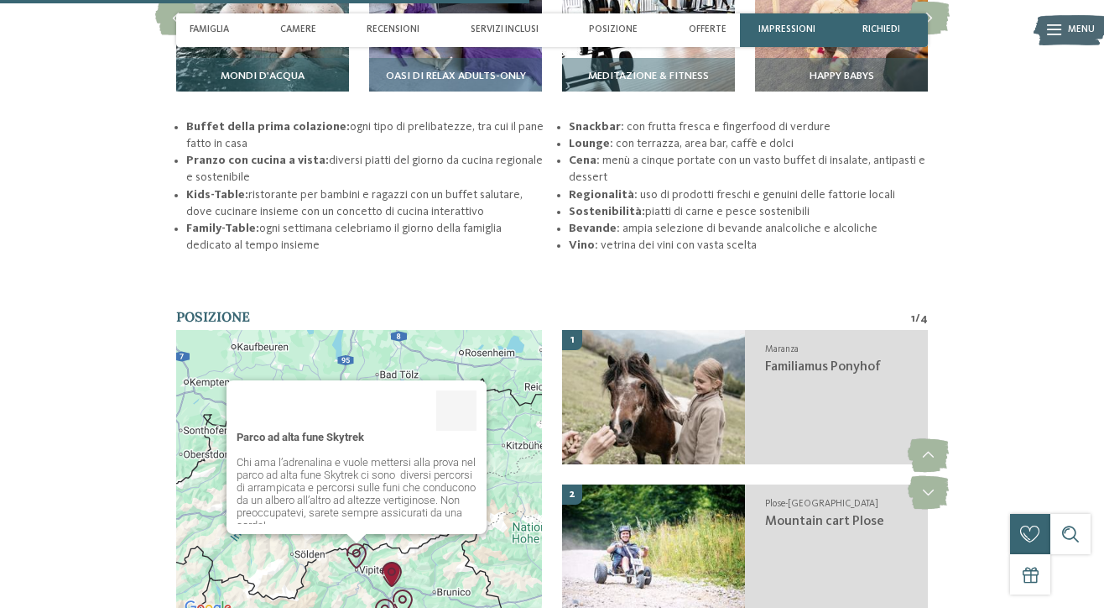
click at [406, 589] on img "Mountain cart Plose" at bounding box center [402, 601] width 25 height 25
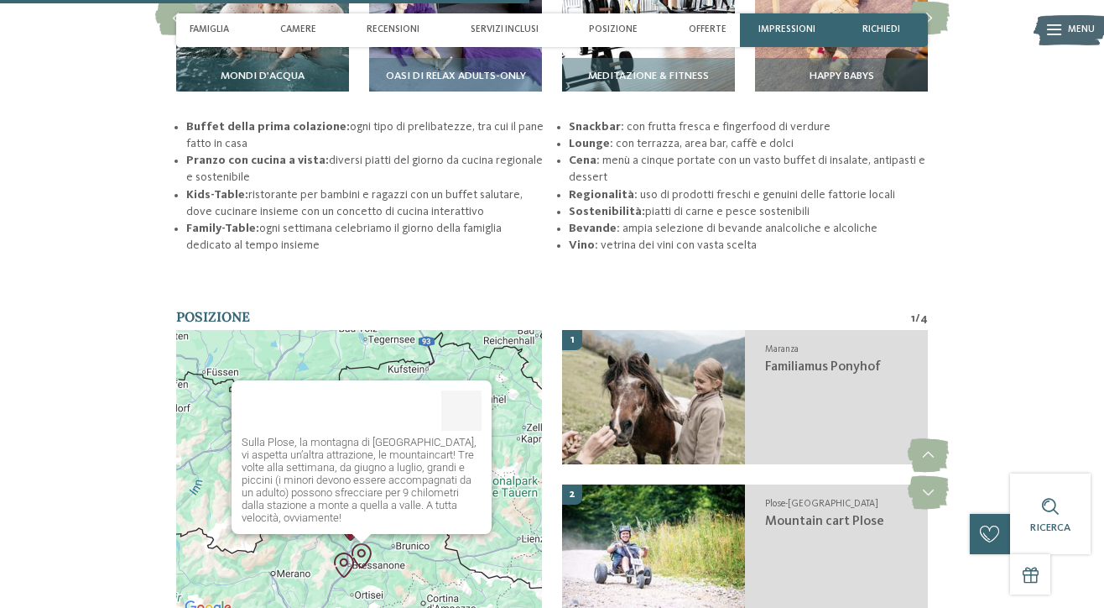
scroll to position [2423, 0]
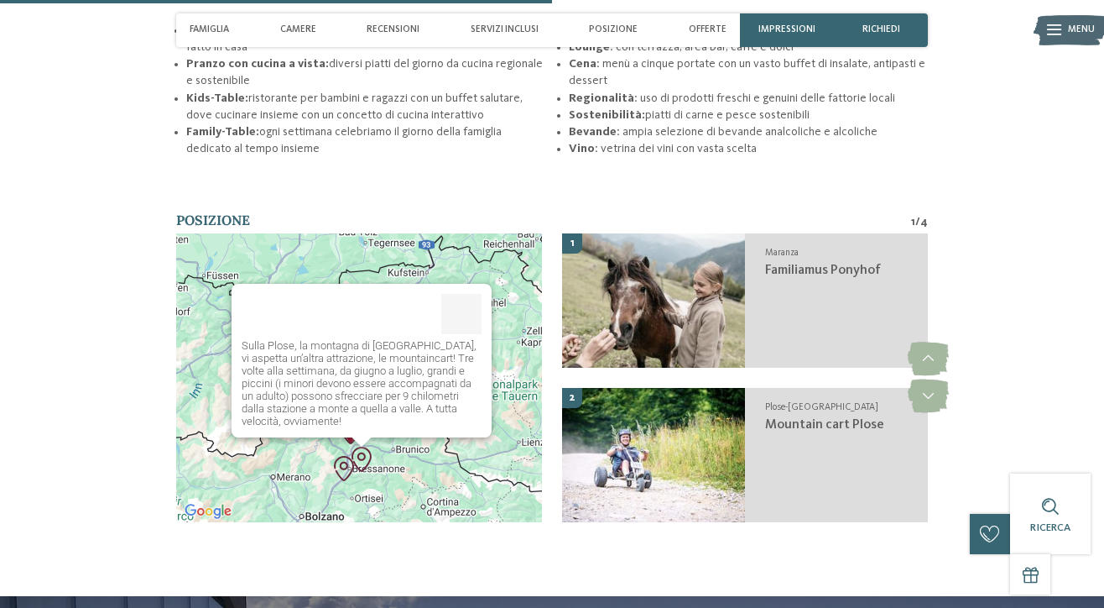
click at [346, 456] on img "Museo mineralogico" at bounding box center [343, 468] width 25 height 25
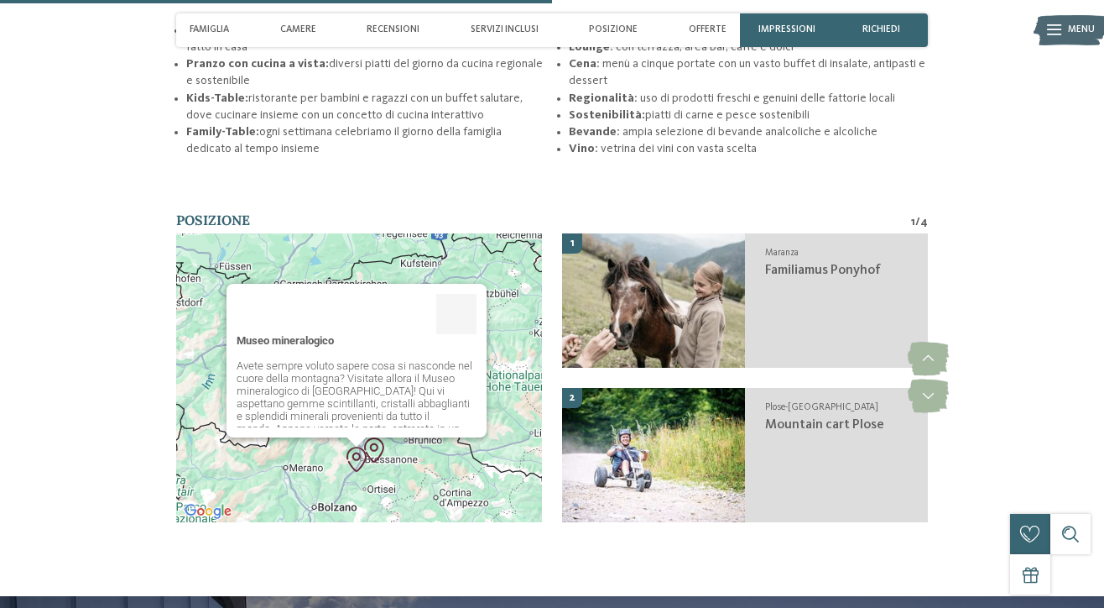
click at [504, 461] on div "Museo mineralogico Avete sempre voluto sapere cosa si nasconde nel cuore della …" at bounding box center [359, 377] width 366 height 289
click at [521, 390] on div "Museo mineralogico Avete sempre voluto sapere cosa si nasconde nel cuore della …" at bounding box center [359, 377] width 366 height 289
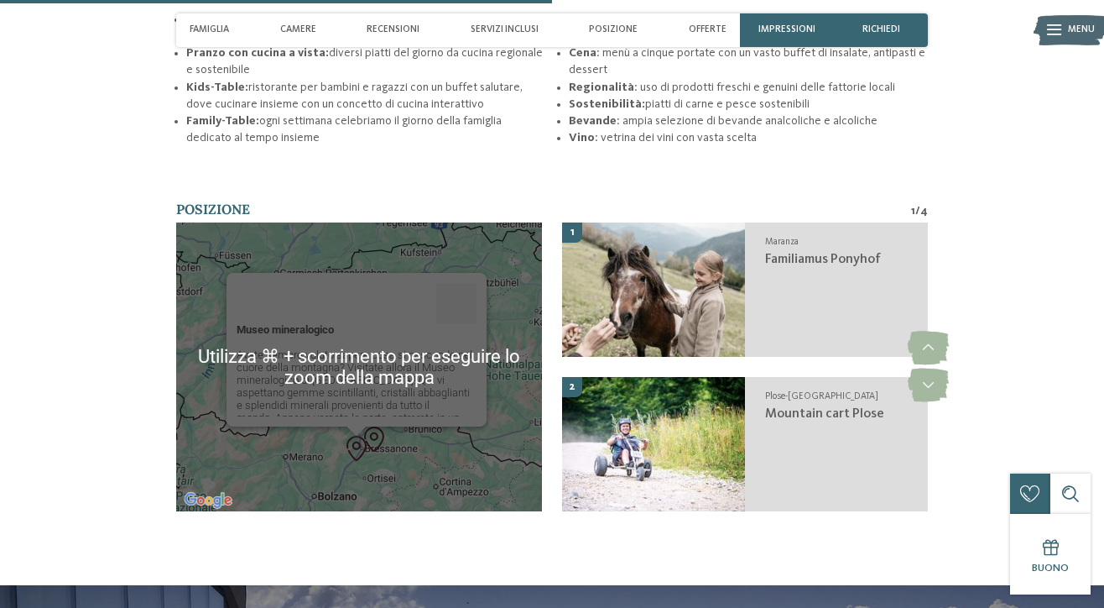
scroll to position [2463, 0]
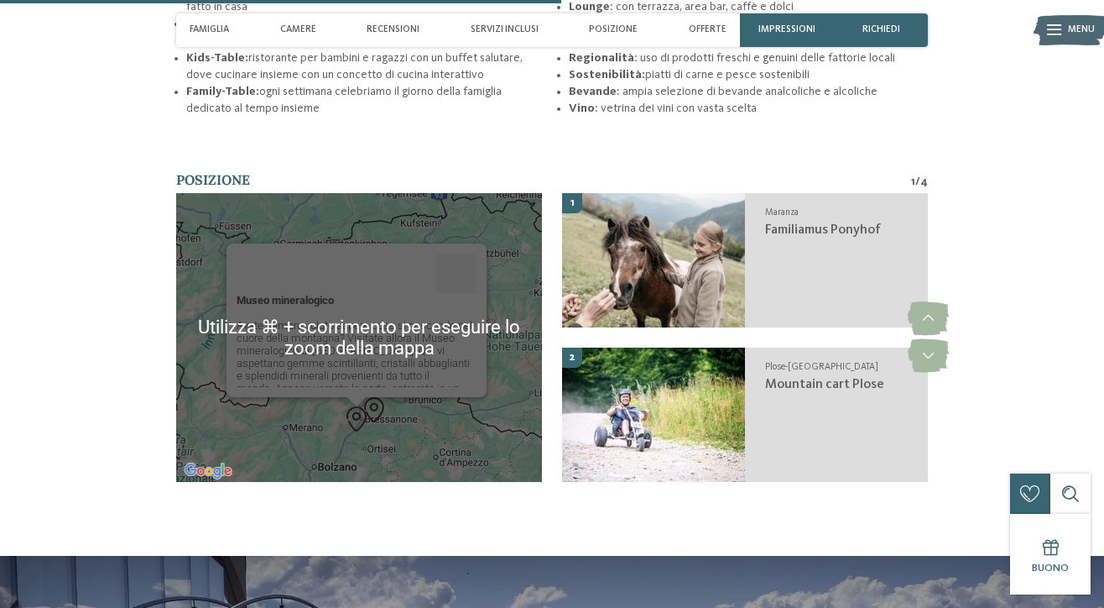
click at [494, 396] on div "Museo mineralogico Avete sempre voluto sapere cosa si nasconde nel cuore della …" at bounding box center [359, 337] width 366 height 289
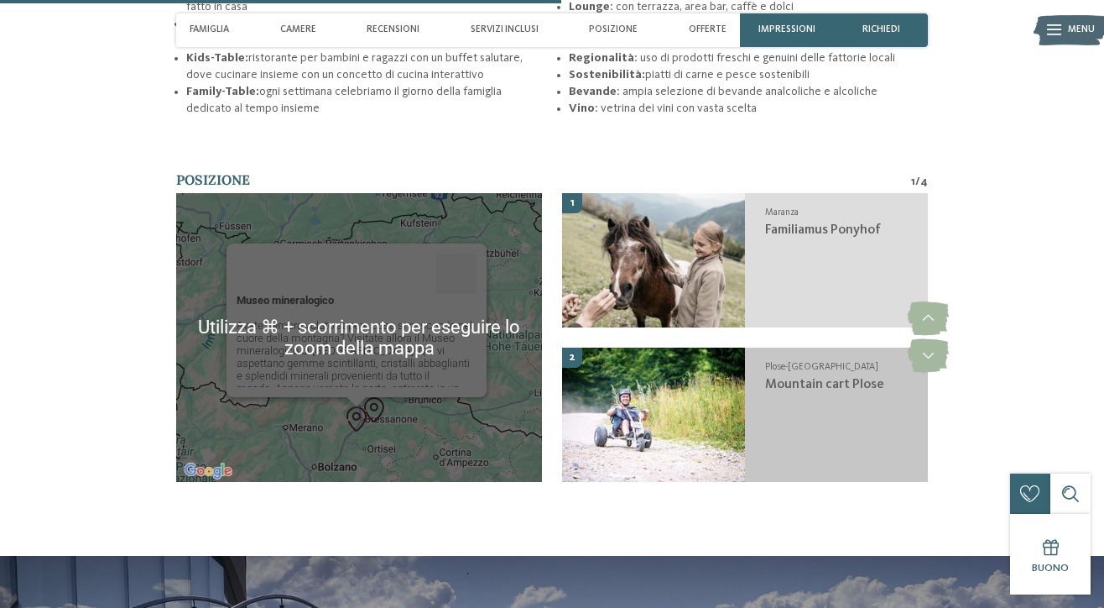
click at [646, 402] on img at bounding box center [653, 414] width 183 height 134
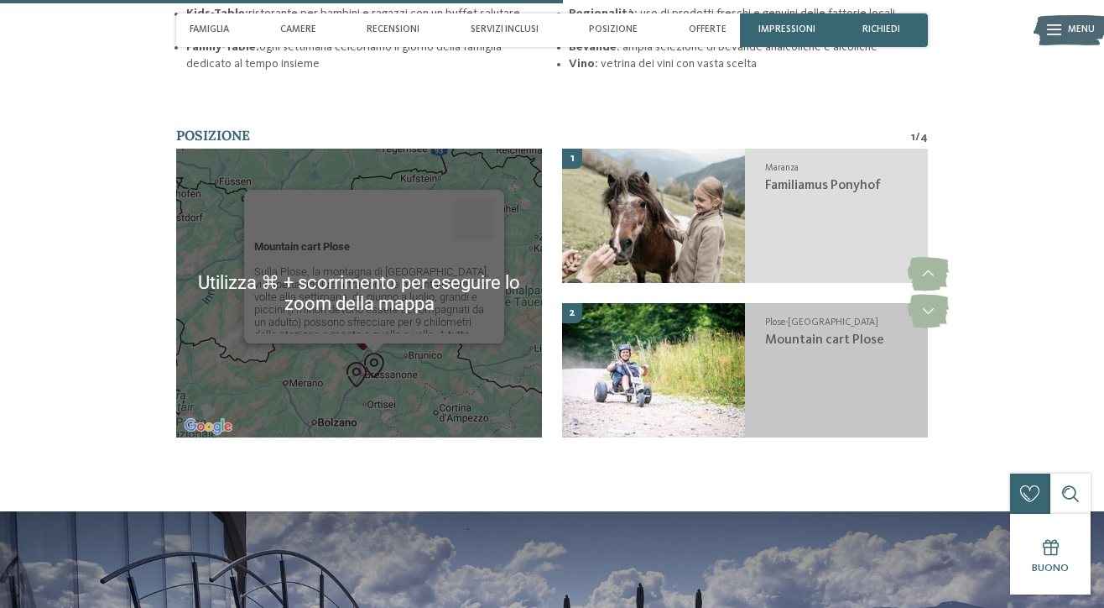
scroll to position [2515, 0]
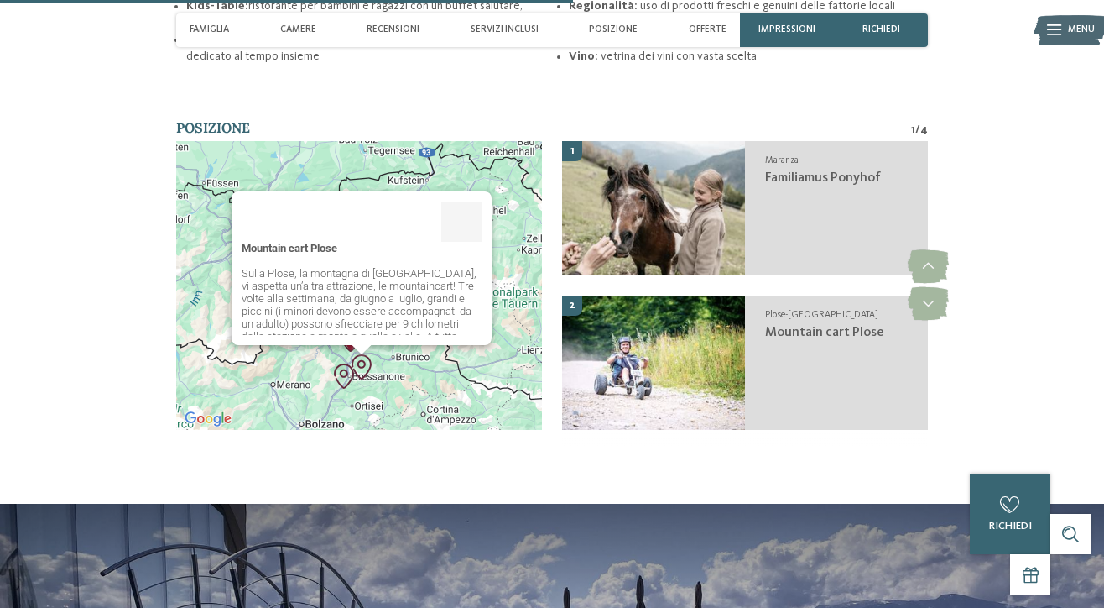
click at [524, 174] on div "Mountain cart Plose Sulla Plose, la montagna di [GEOGRAPHIC_DATA], vi aspetta u…" at bounding box center [359, 285] width 366 height 289
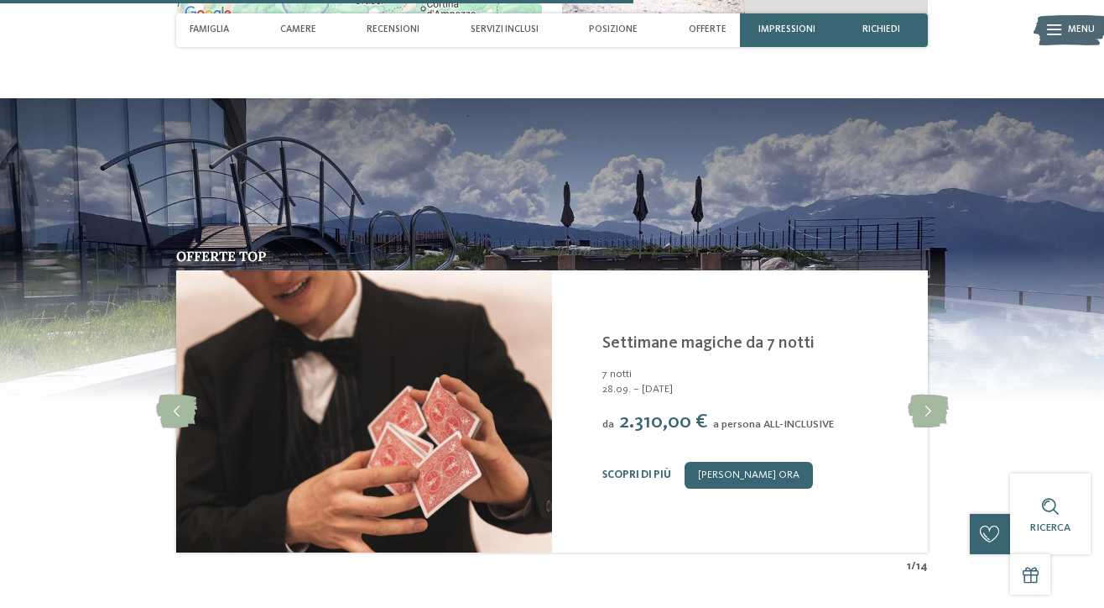
scroll to position [3061, 0]
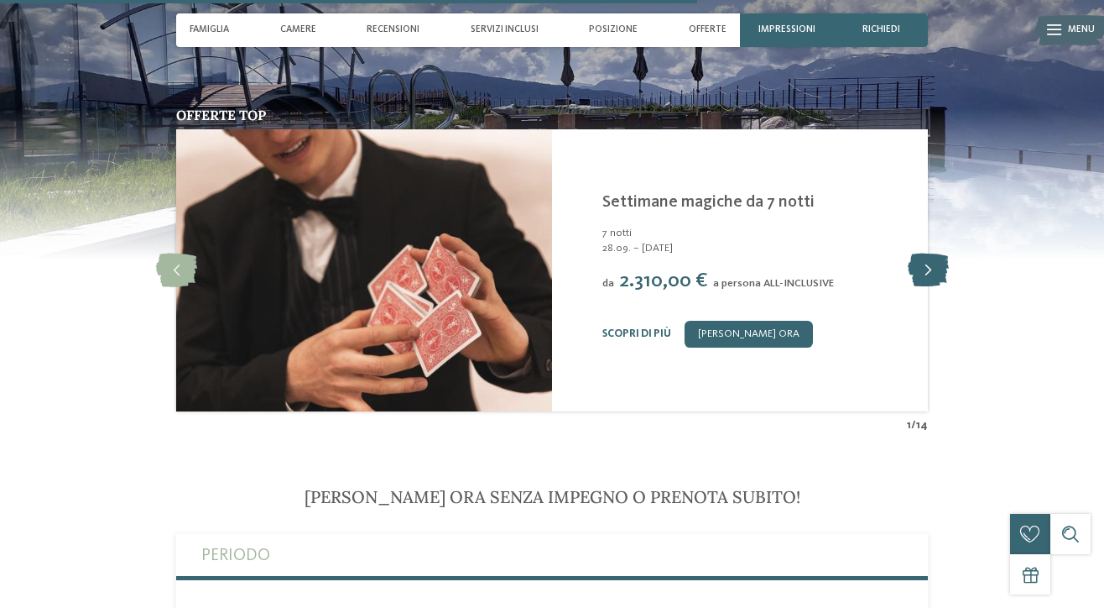
click at [921, 253] on icon at bounding box center [928, 270] width 41 height 34
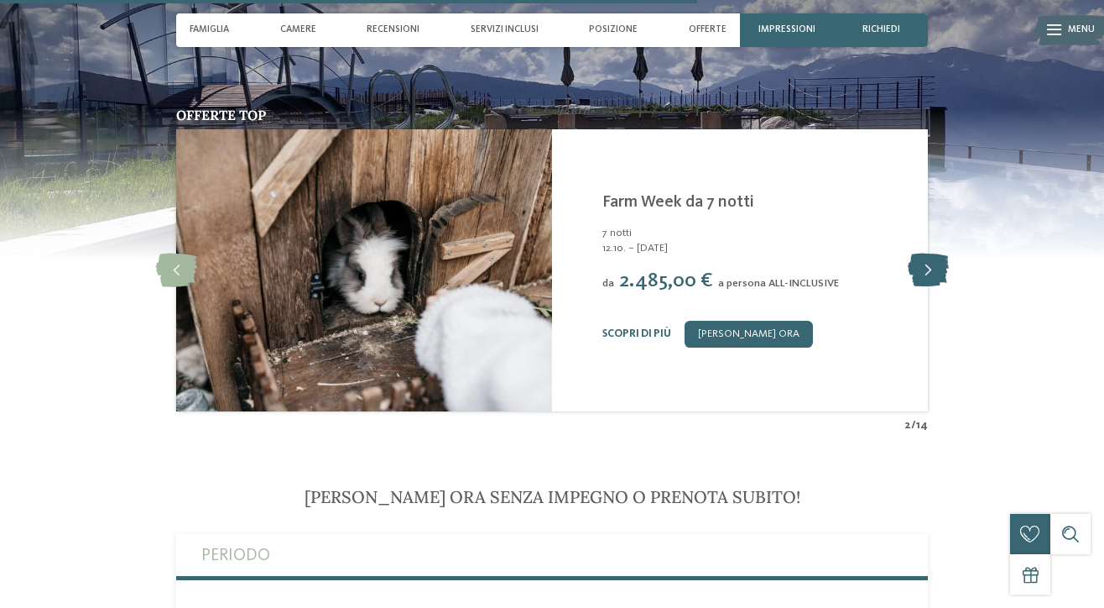
click at [923, 253] on icon at bounding box center [928, 270] width 41 height 34
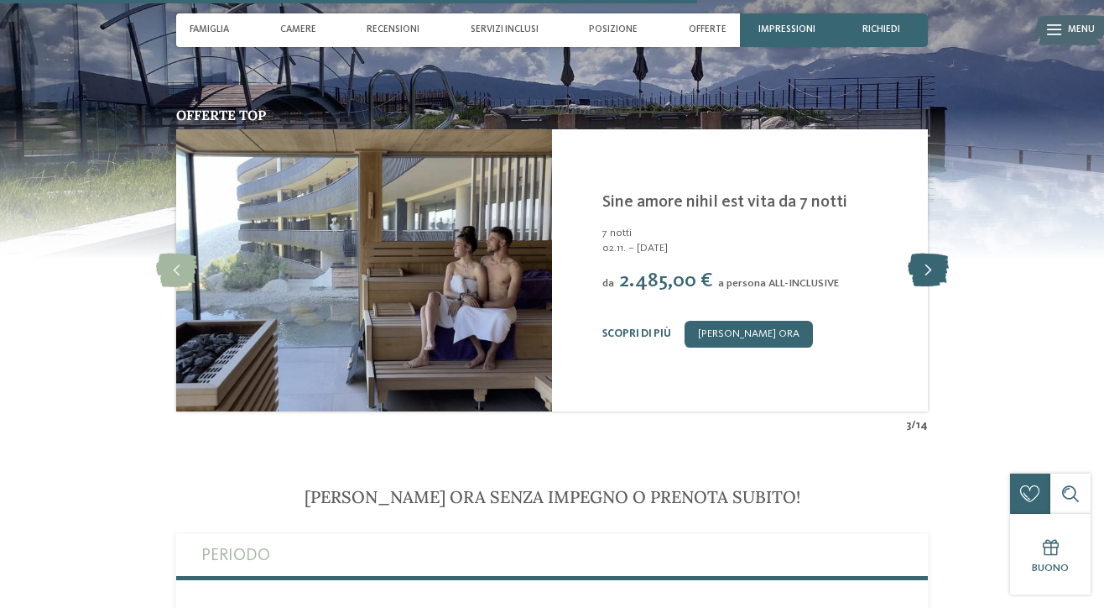
click at [923, 253] on icon at bounding box center [928, 270] width 41 height 34
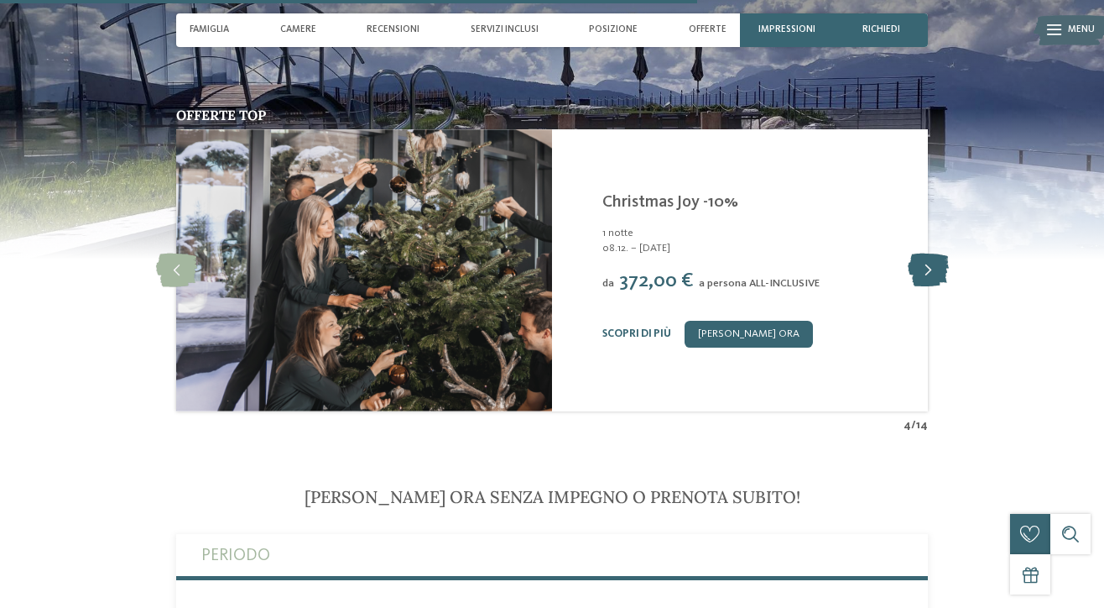
click at [923, 253] on icon at bounding box center [928, 270] width 41 height 34
click at [921, 253] on icon at bounding box center [928, 270] width 41 height 34
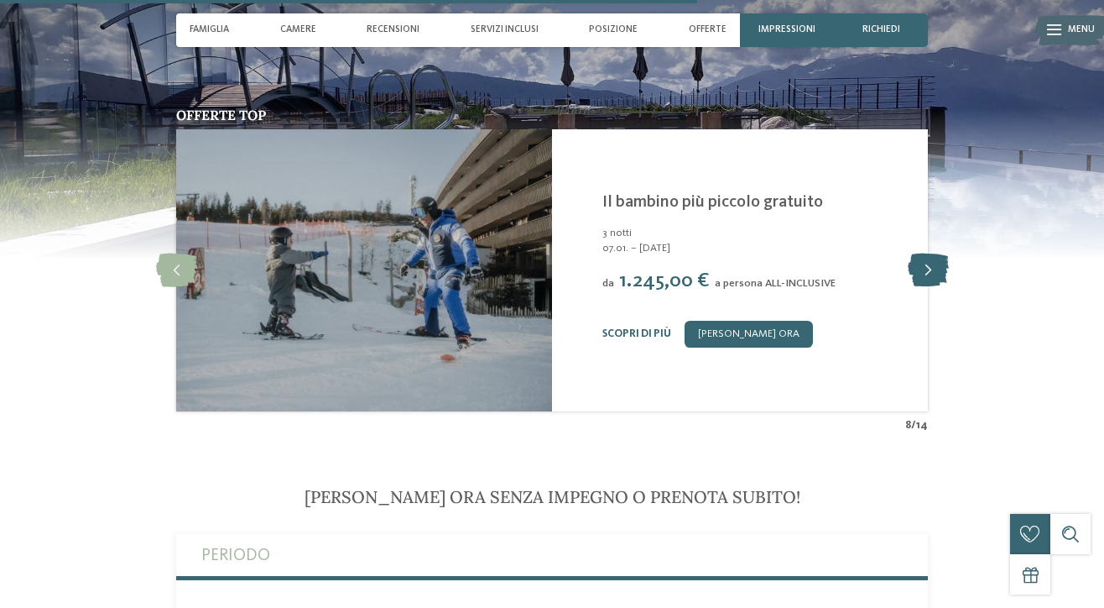
click at [921, 253] on icon at bounding box center [928, 270] width 41 height 34
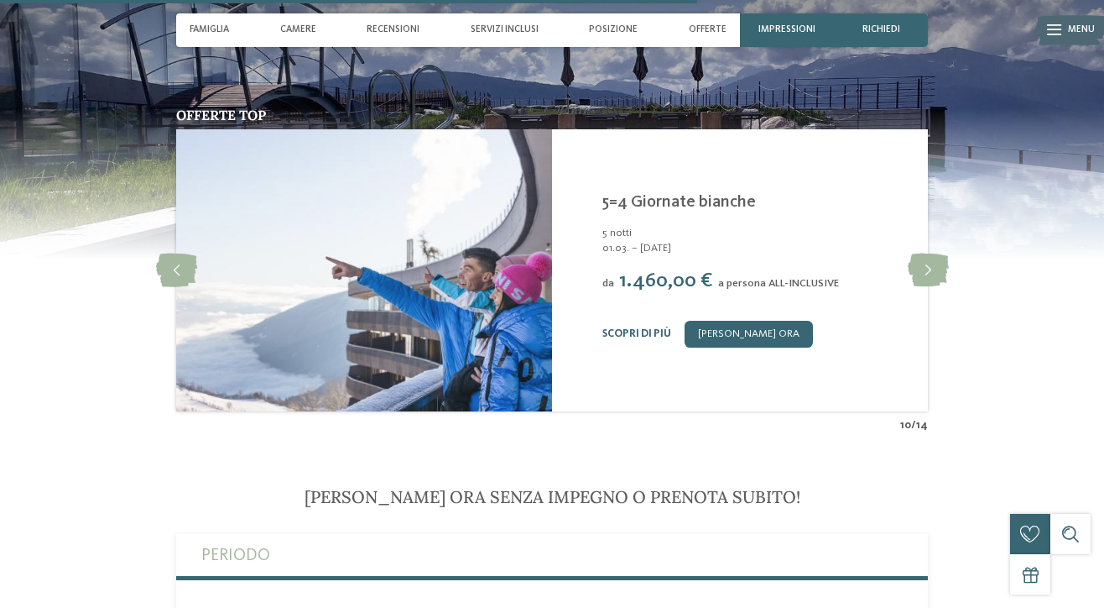
scroll to position [3065, 0]
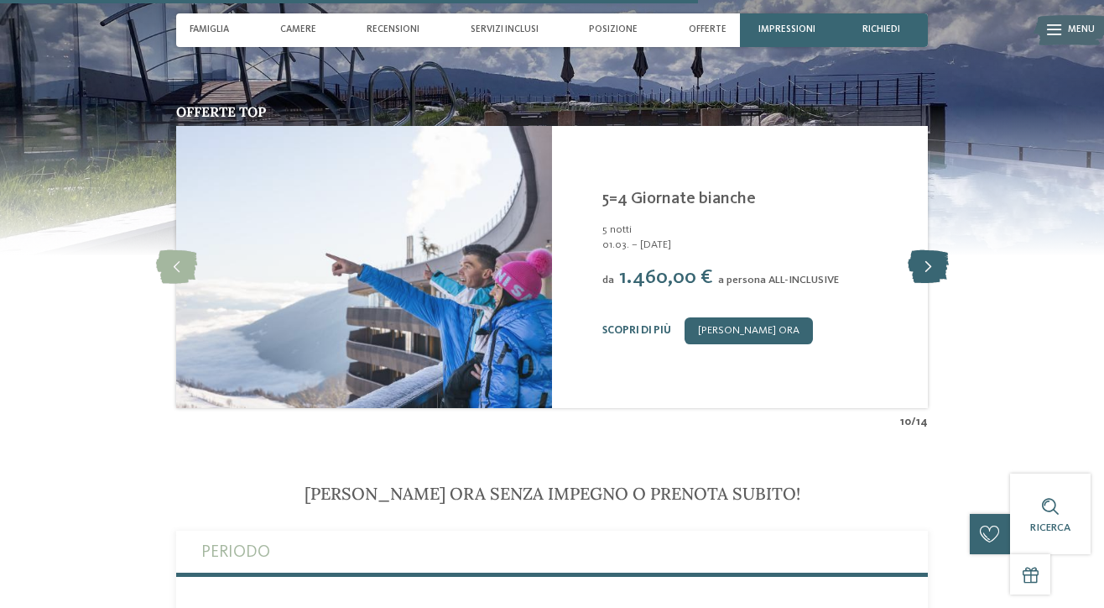
click at [924, 254] on icon at bounding box center [928, 267] width 41 height 34
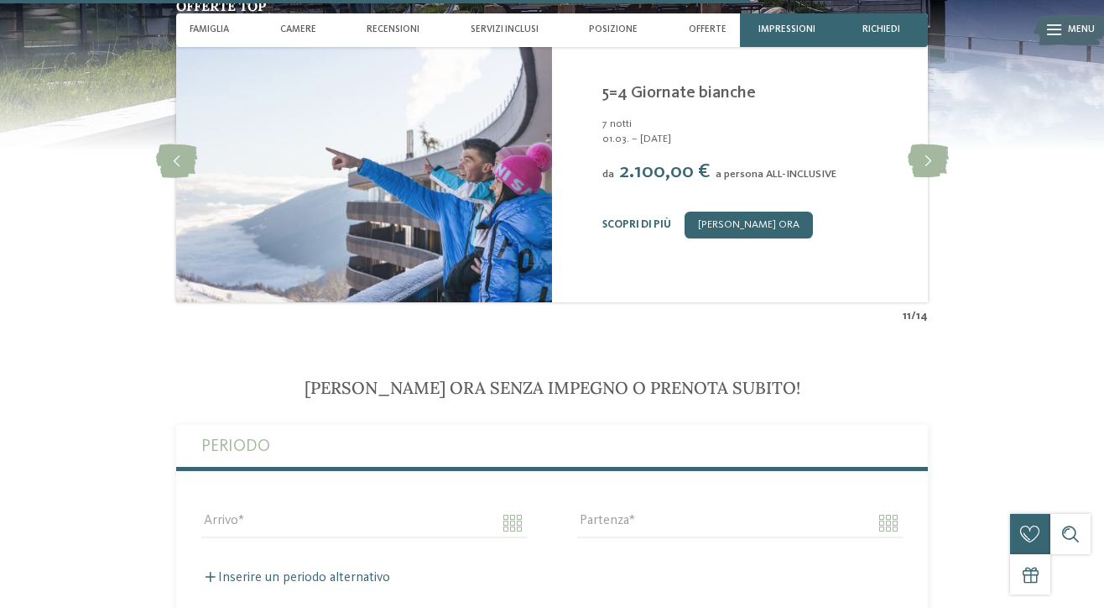
scroll to position [3295, 0]
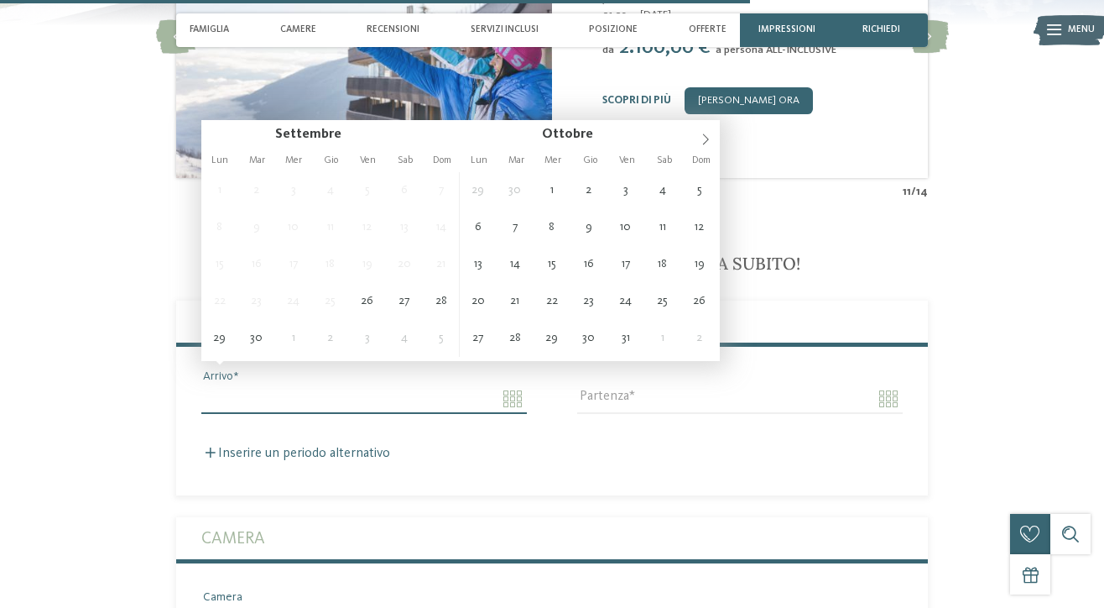
click at [437, 384] on input "Arrivo" at bounding box center [364, 398] width 326 height 29
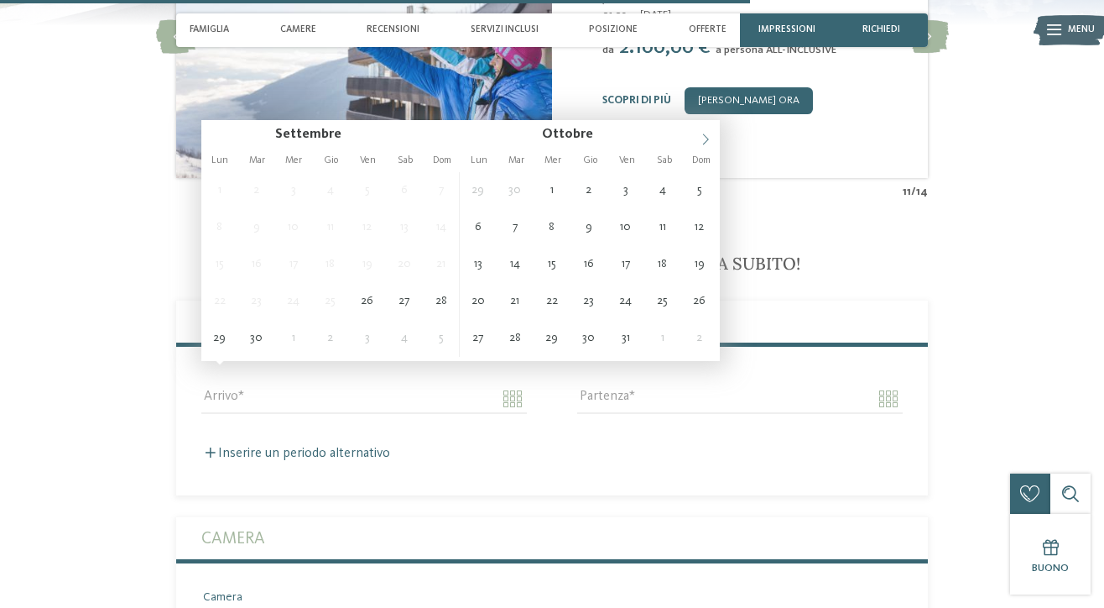
drag, startPoint x: 713, startPoint y: 142, endPoint x: 703, endPoint y: 134, distance: 12.6
click at [712, 139] on span at bounding box center [706, 134] width 29 height 29
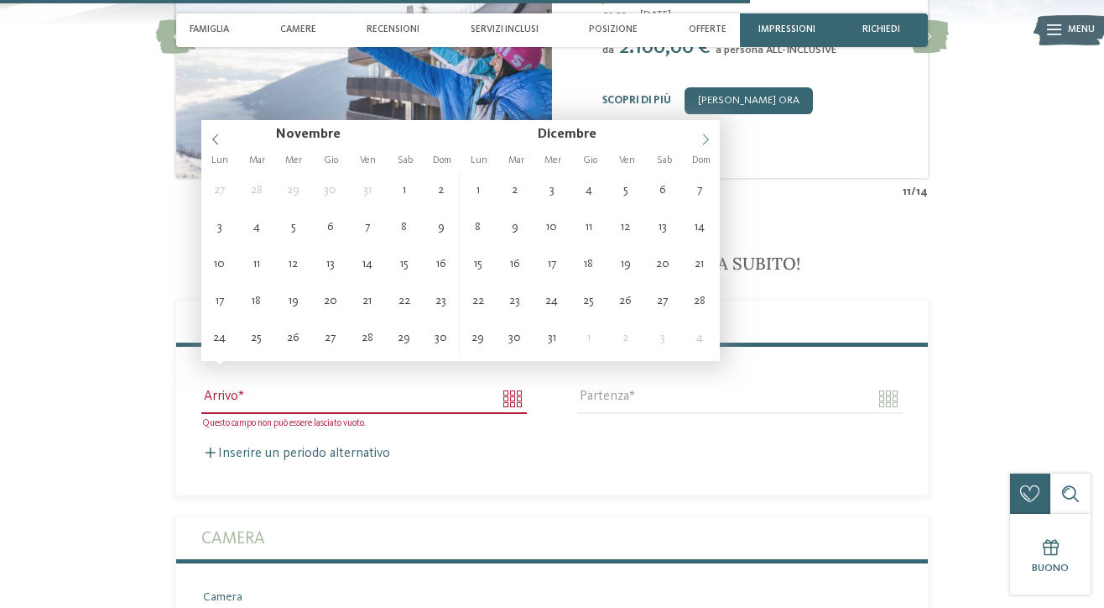
click at [703, 134] on icon at bounding box center [706, 139] width 12 height 12
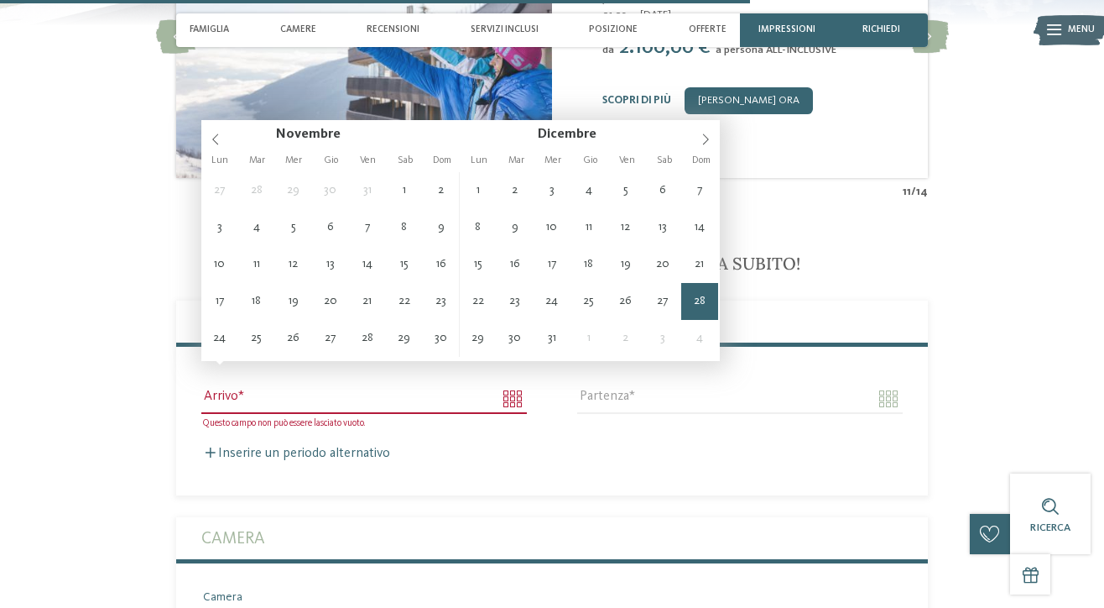
type input "**********"
type input "****"
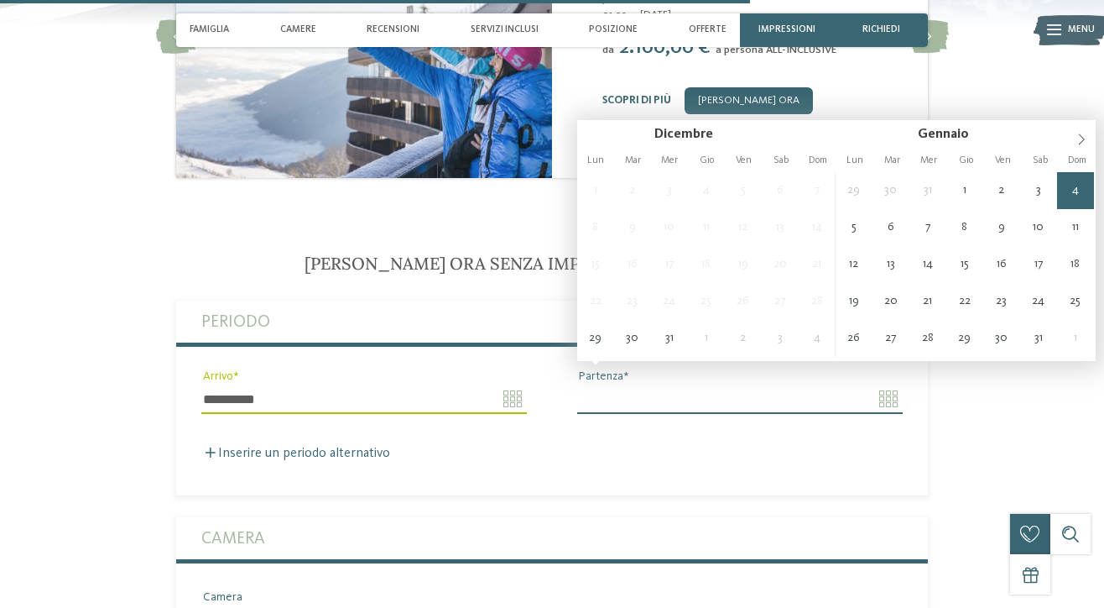
type input "**********"
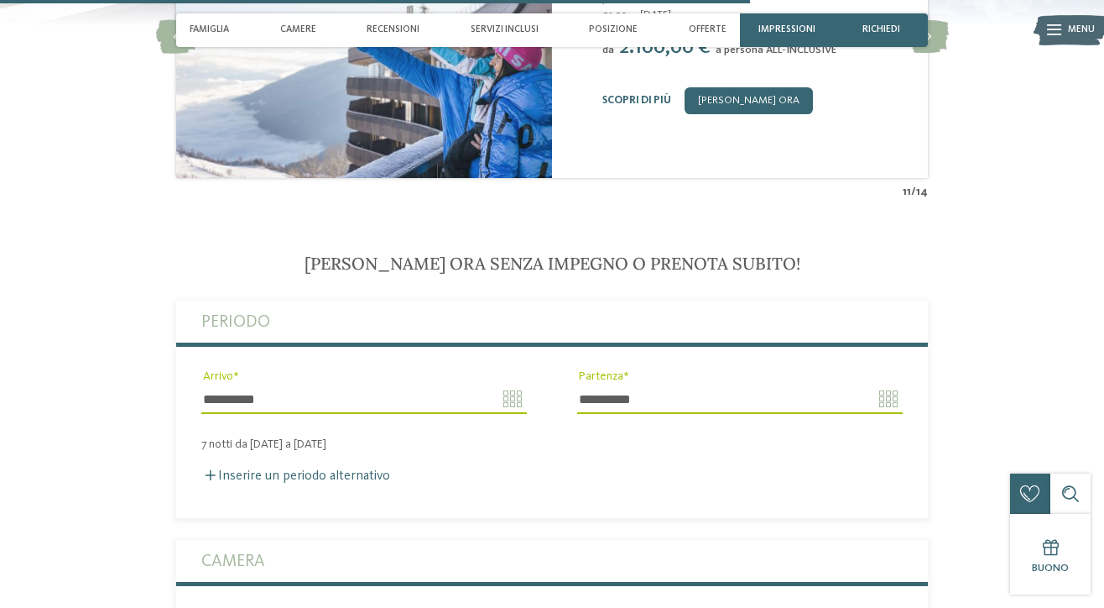
scroll to position [3418, 0]
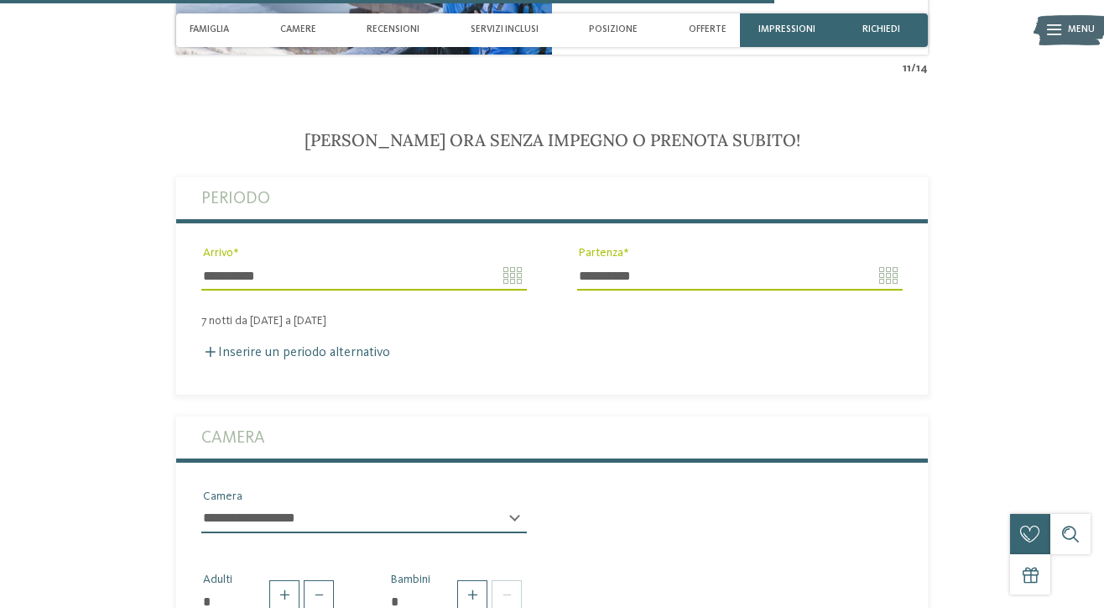
click at [420, 345] on div "Inserire un periodo alternativo" at bounding box center [552, 353] width 702 height 16
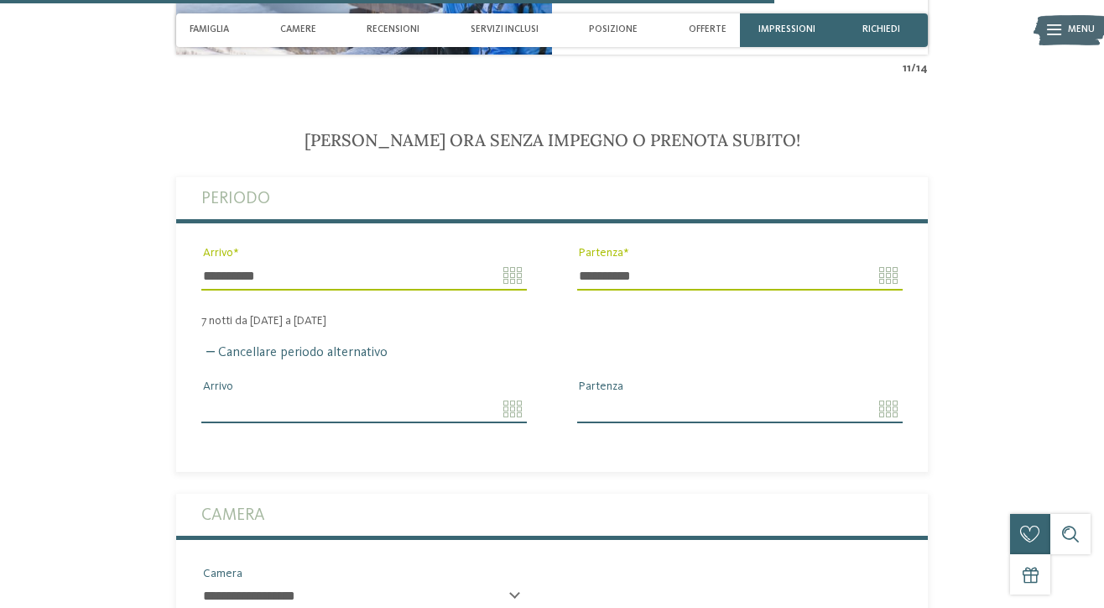
click at [501, 394] on input "Arrivo" at bounding box center [364, 408] width 326 height 29
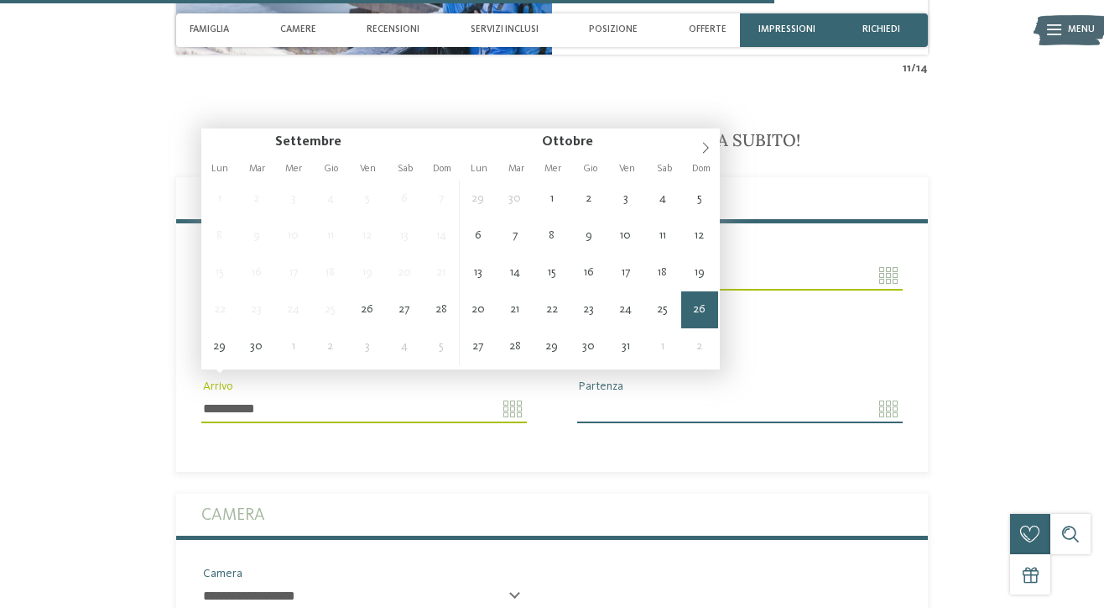
click at [508, 394] on input "**********" at bounding box center [364, 408] width 326 height 29
click at [702, 149] on icon at bounding box center [706, 148] width 12 height 12
click at [702, 148] on icon at bounding box center [706, 148] width 12 height 12
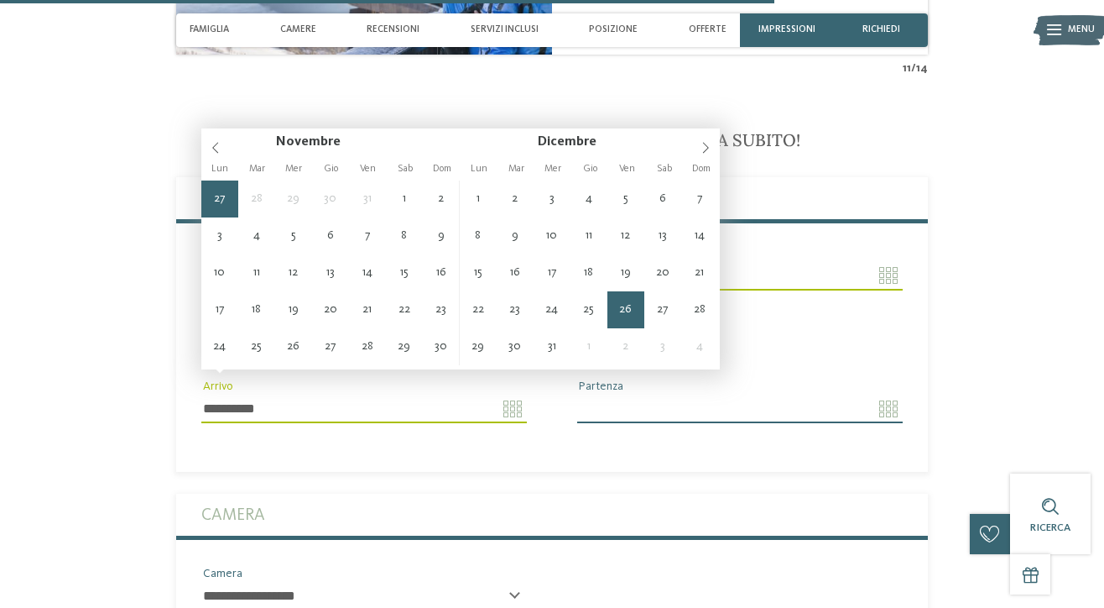
type input "**********"
type input "****"
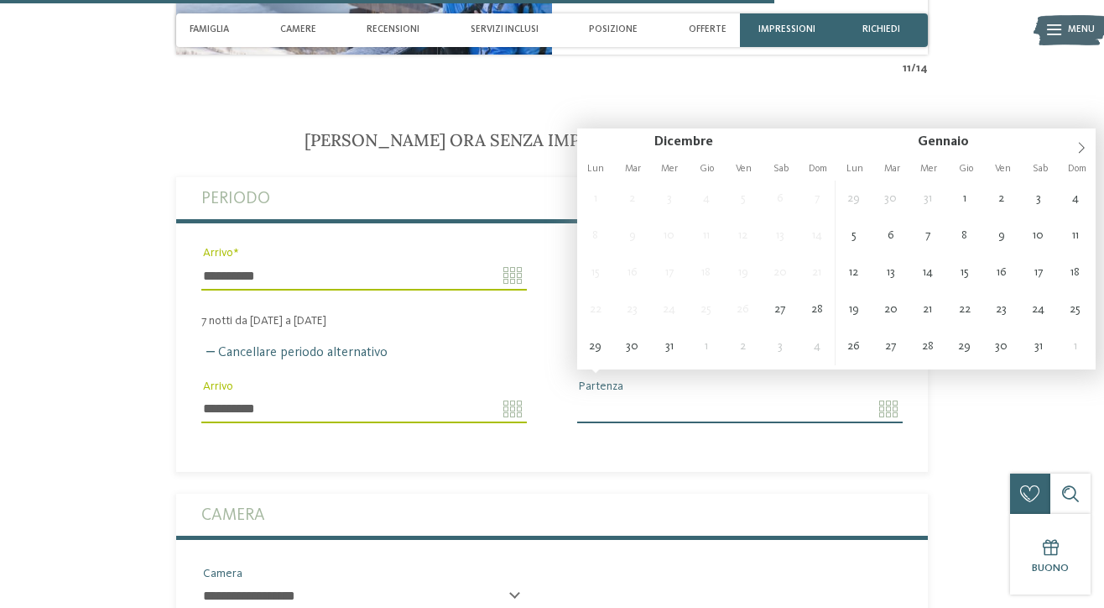
type input "**********"
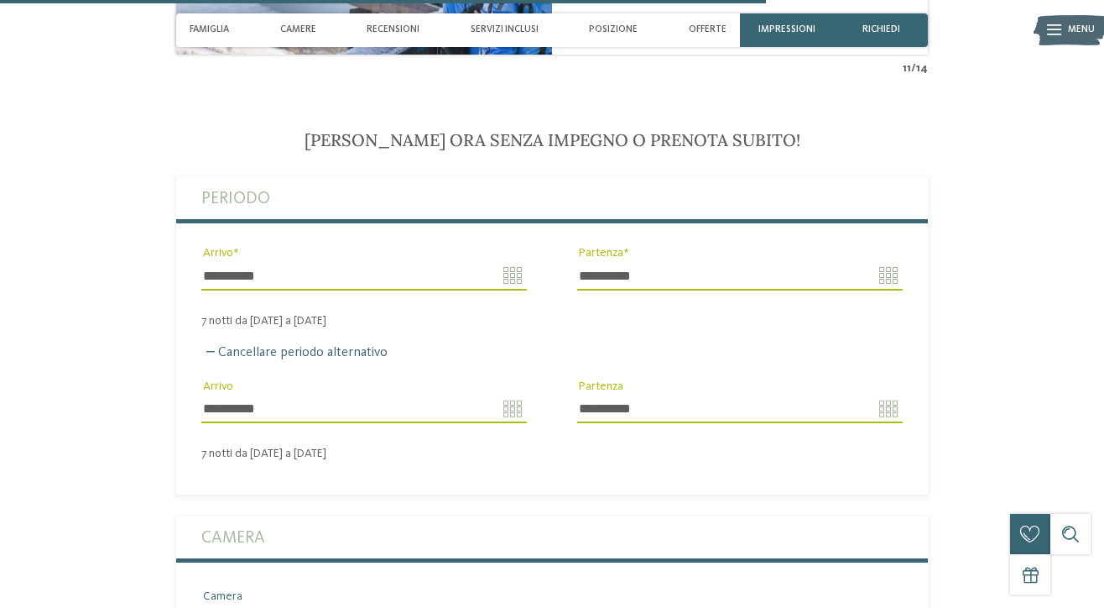
scroll to position [3557, 0]
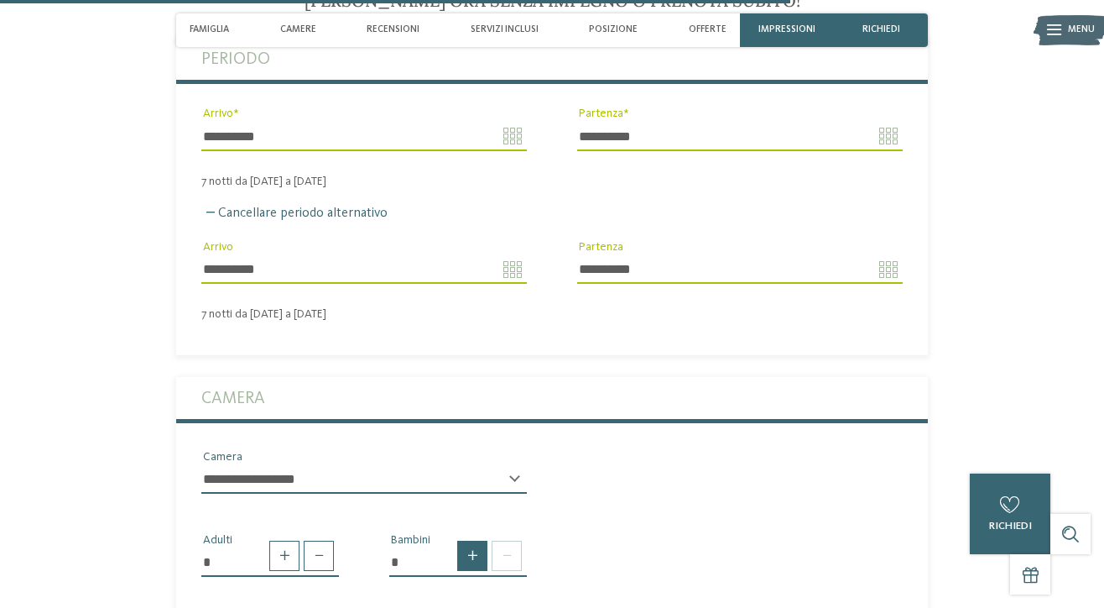
click at [476, 540] on span at bounding box center [472, 555] width 30 height 30
click at [477, 540] on span at bounding box center [472, 555] width 30 height 30
type input "*"
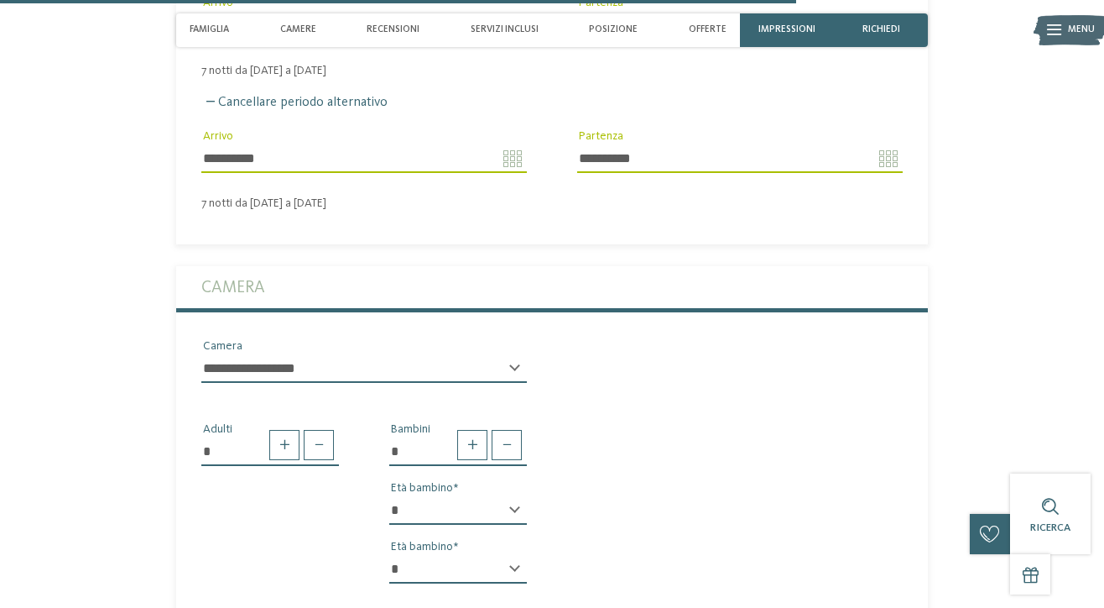
select select "*"
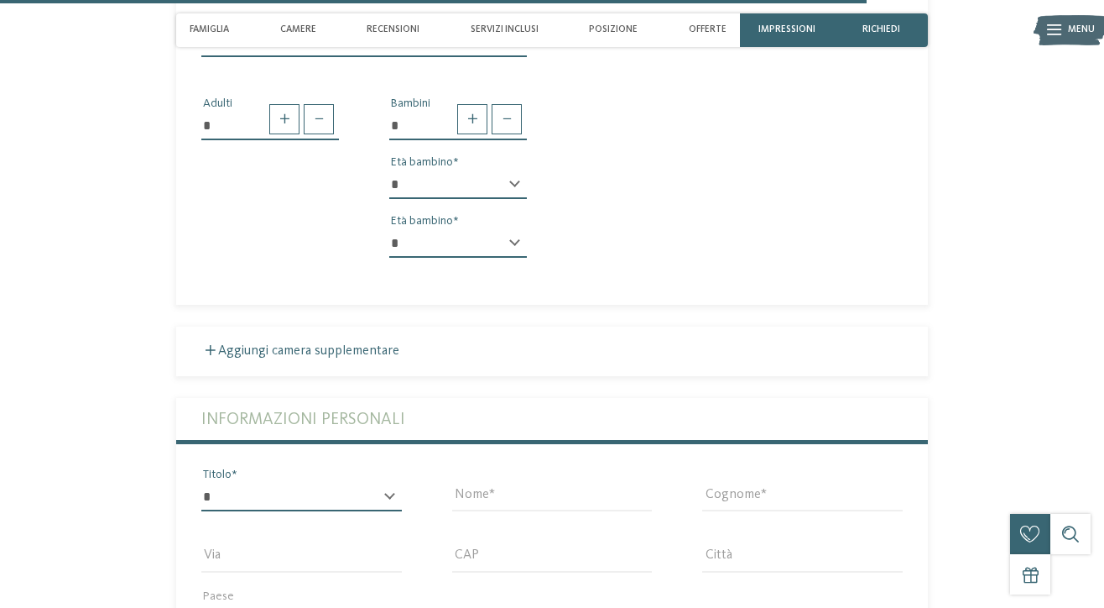
select select "*"
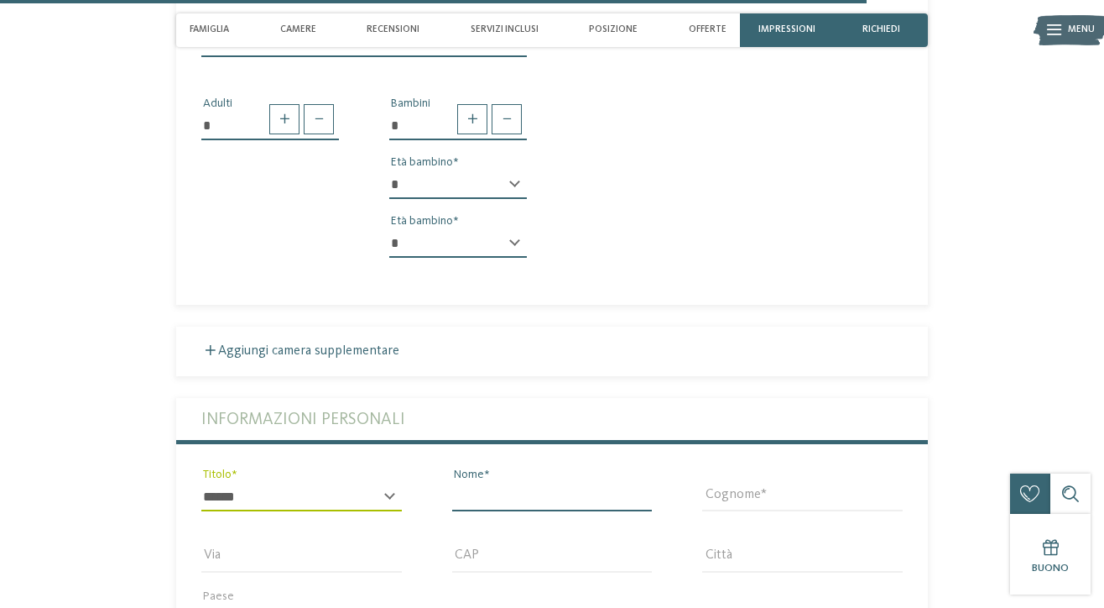
click at [647, 483] on input "Nome" at bounding box center [552, 497] width 201 height 29
type input "*****"
type input "******"
type input "**********"
type input "*****"
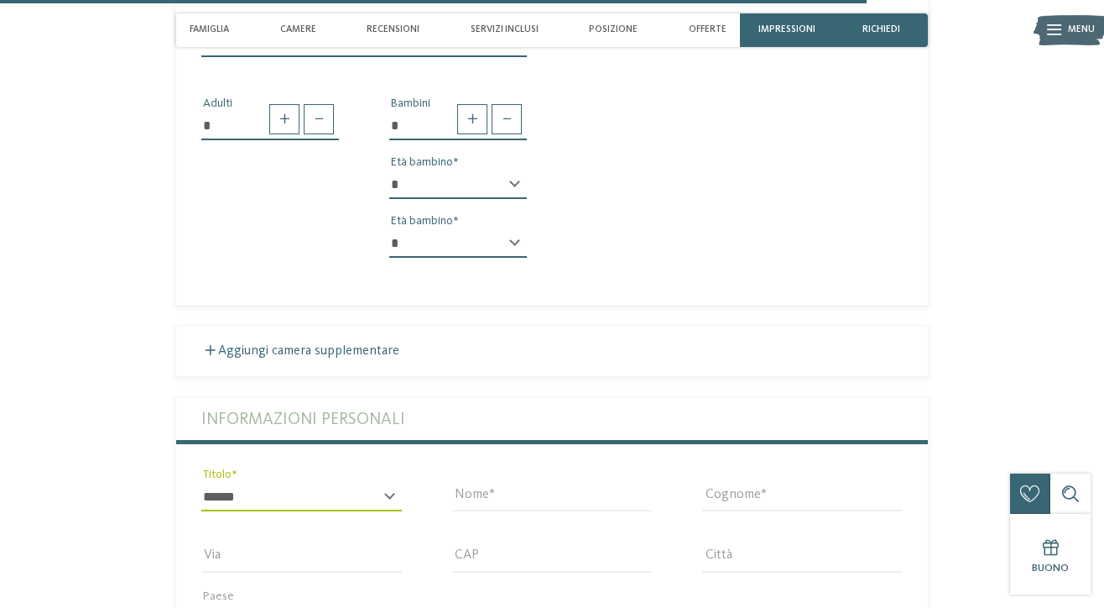
type input "**********"
select select "**"
type input "**********"
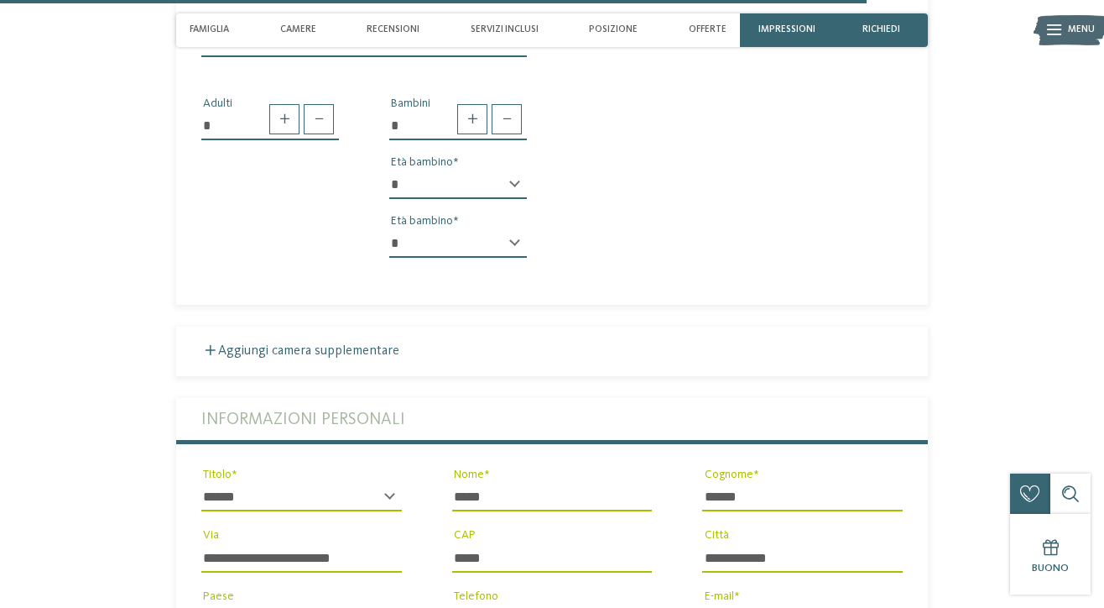
scroll to position [4264, 0]
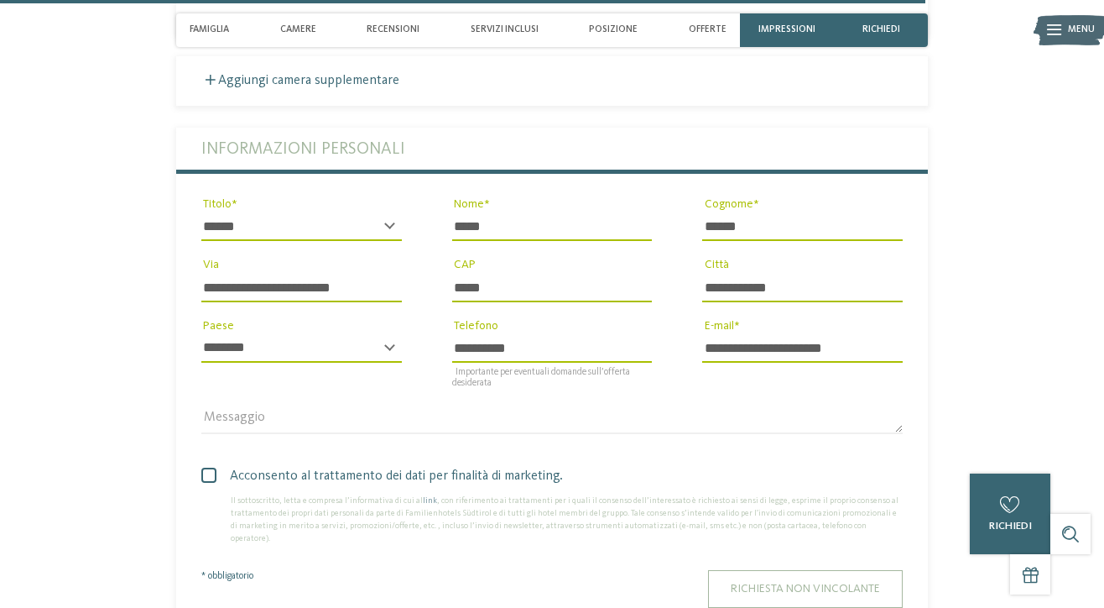
click at [796, 582] on span "Richiesta non vincolante" at bounding box center [805, 588] width 149 height 12
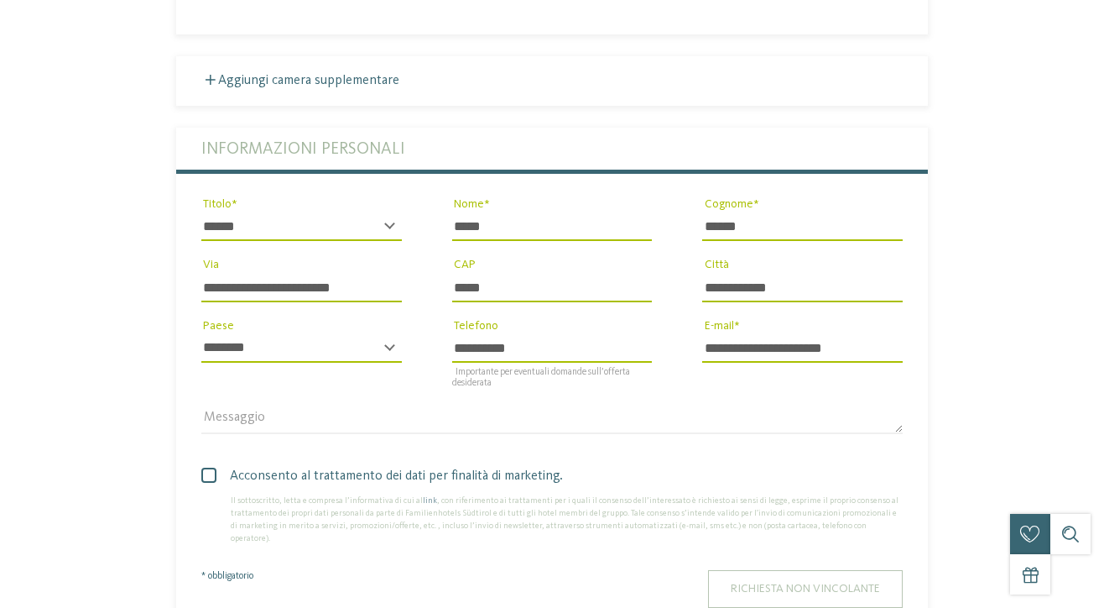
scroll to position [0, 0]
